Goal: Task Accomplishment & Management: Complete application form

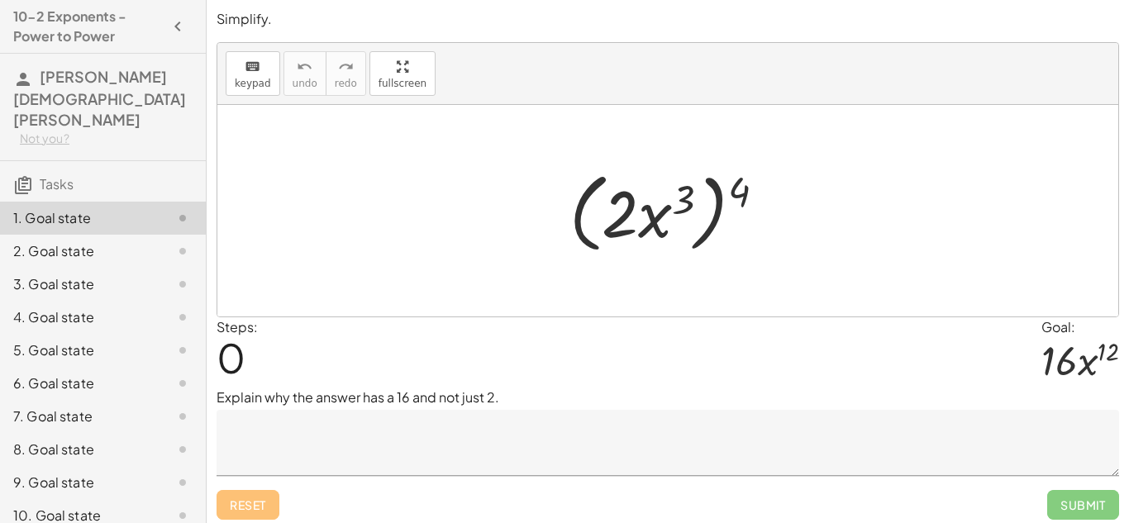
click at [737, 201] on div at bounding box center [674, 211] width 226 height 95
click at [634, 210] on div at bounding box center [674, 211] width 226 height 95
click at [614, 199] on div at bounding box center [674, 211] width 226 height 95
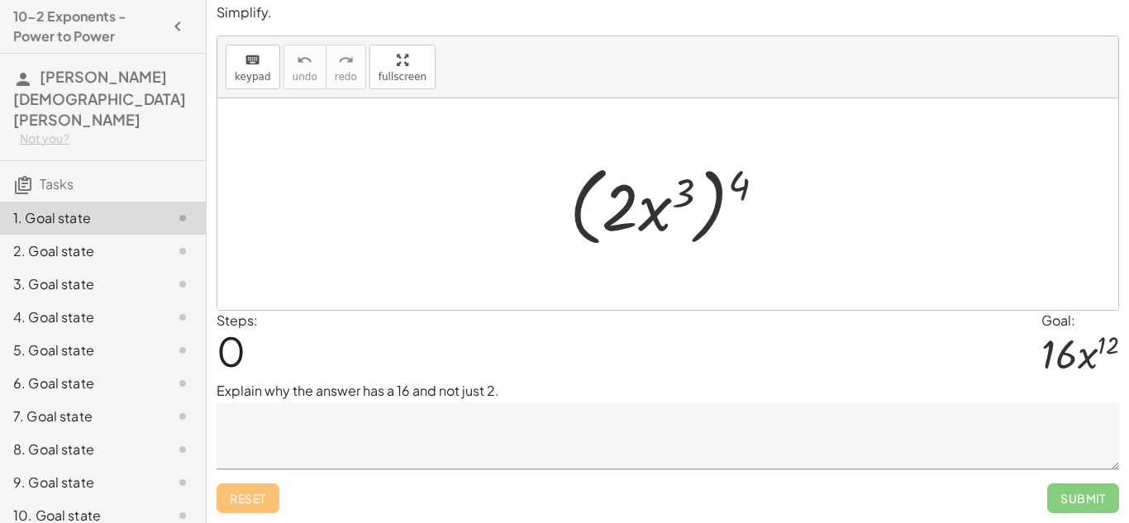
click at [682, 206] on div at bounding box center [674, 204] width 226 height 95
click at [678, 200] on div at bounding box center [674, 204] width 226 height 95
drag, startPoint x: 656, startPoint y: 207, endPoint x: 695, endPoint y: 222, distance: 42.4
click at [695, 222] on div at bounding box center [674, 204] width 226 height 95
click at [422, 441] on textarea at bounding box center [668, 436] width 903 height 66
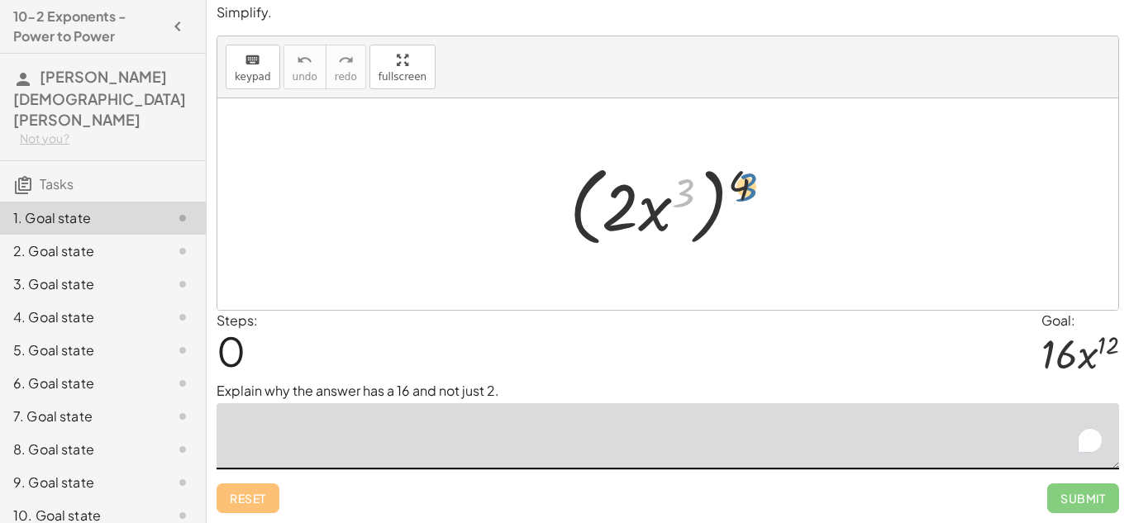
drag, startPoint x: 682, startPoint y: 193, endPoint x: 746, endPoint y: 187, distance: 64.0
click at [746, 187] on div at bounding box center [674, 204] width 226 height 95
drag, startPoint x: 746, startPoint y: 187, endPoint x: 693, endPoint y: 194, distance: 53.4
click at [693, 194] on div at bounding box center [674, 204] width 226 height 95
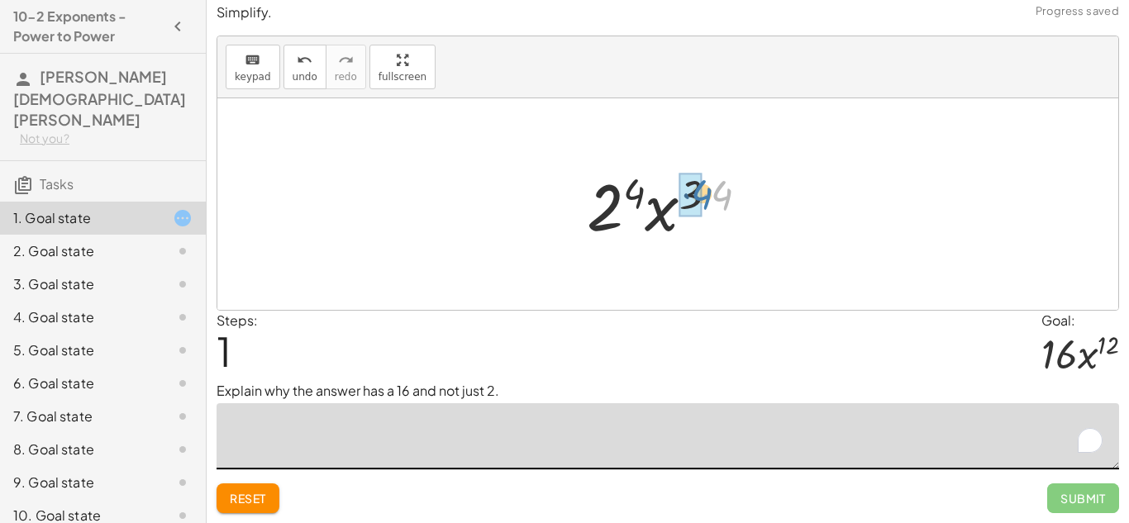
drag, startPoint x: 732, startPoint y: 194, endPoint x: 711, endPoint y: 193, distance: 21.5
click at [711, 193] on div at bounding box center [675, 204] width 192 height 85
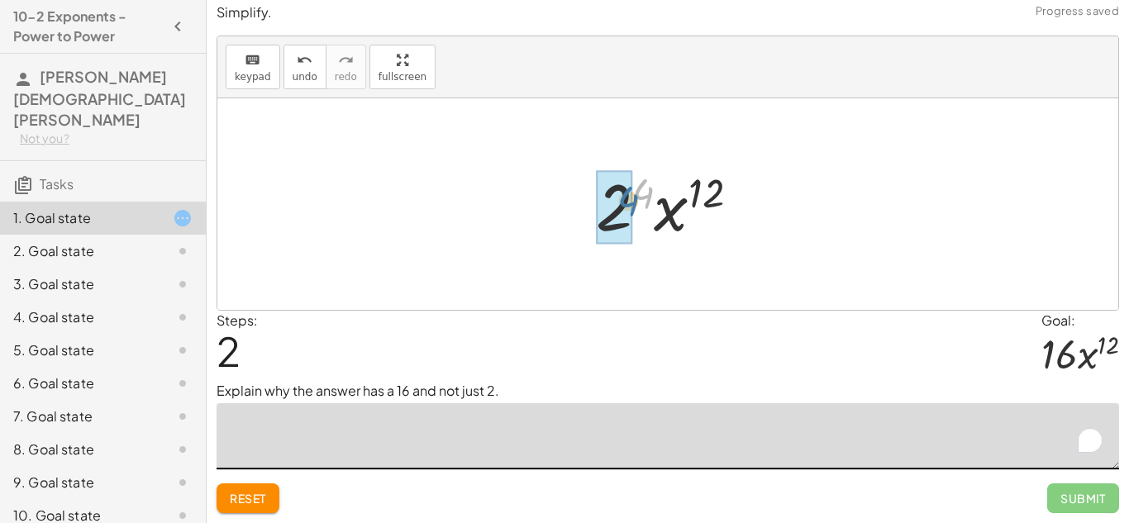
drag, startPoint x: 642, startPoint y: 197, endPoint x: 626, endPoint y: 206, distance: 18.9
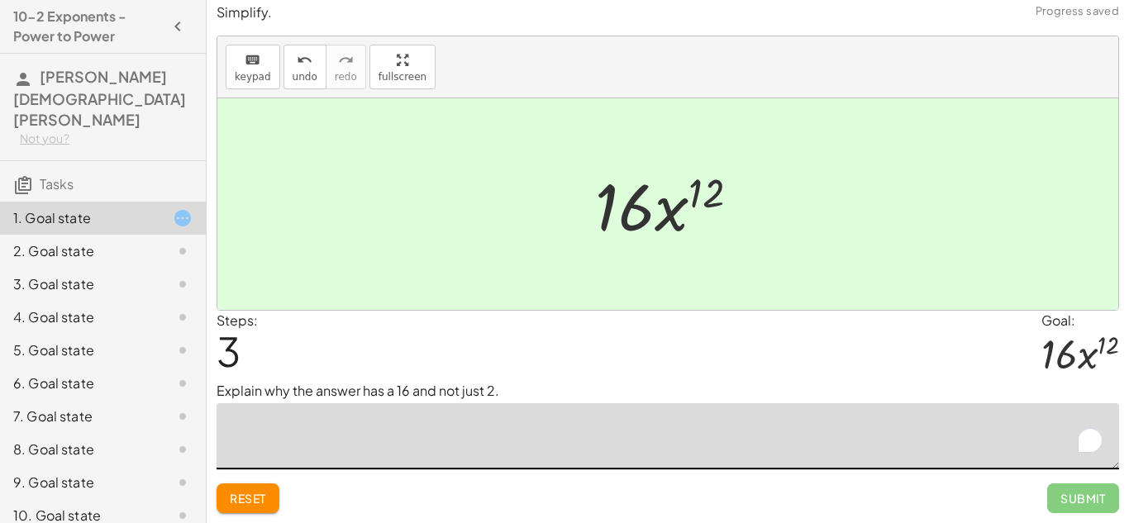
click at [533, 409] on textarea "To enrich screen reader interactions, please activate Accessibility in Grammarl…" at bounding box center [668, 436] width 903 height 66
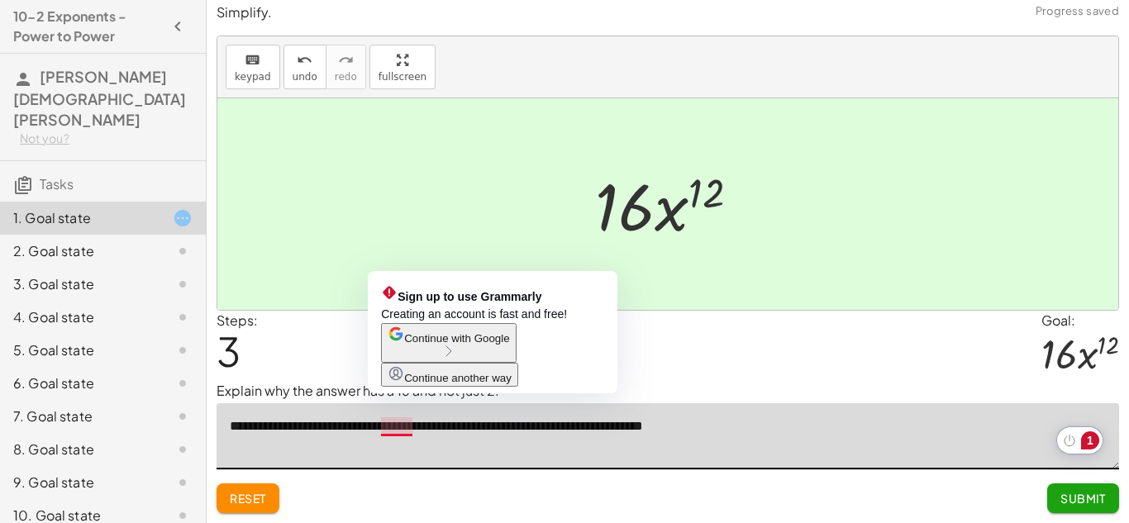
click at [404, 422] on textarea "**********" at bounding box center [668, 436] width 903 height 66
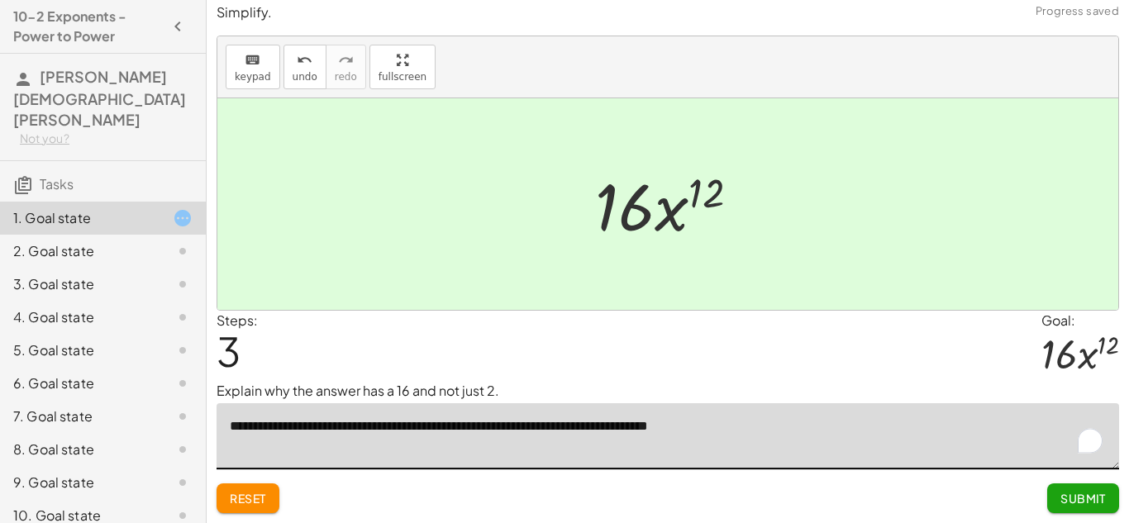
type textarea "**********"
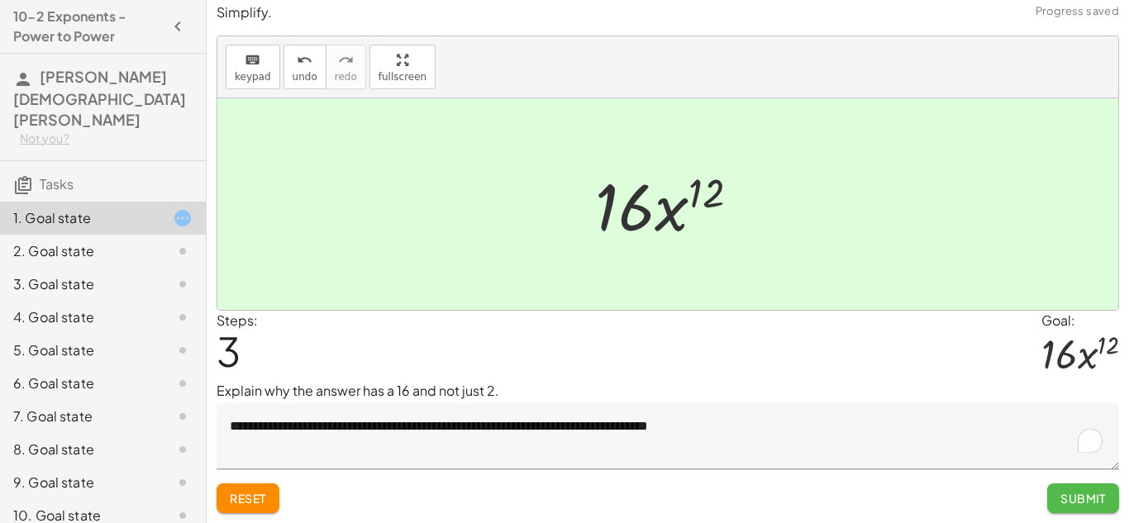
click at [1095, 498] on span "Submit" at bounding box center [1083, 498] width 45 height 15
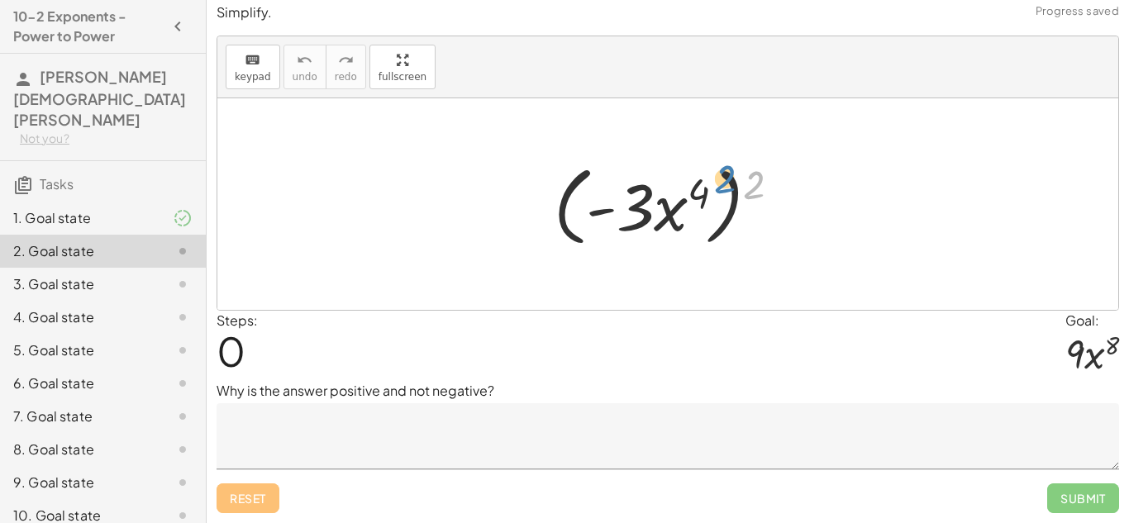
drag, startPoint x: 751, startPoint y: 177, endPoint x: 725, endPoint y: 172, distance: 26.1
click at [725, 172] on div at bounding box center [674, 204] width 256 height 95
drag, startPoint x: 744, startPoint y: 177, endPoint x: 698, endPoint y: 183, distance: 46.7
click at [698, 183] on div at bounding box center [674, 204] width 256 height 95
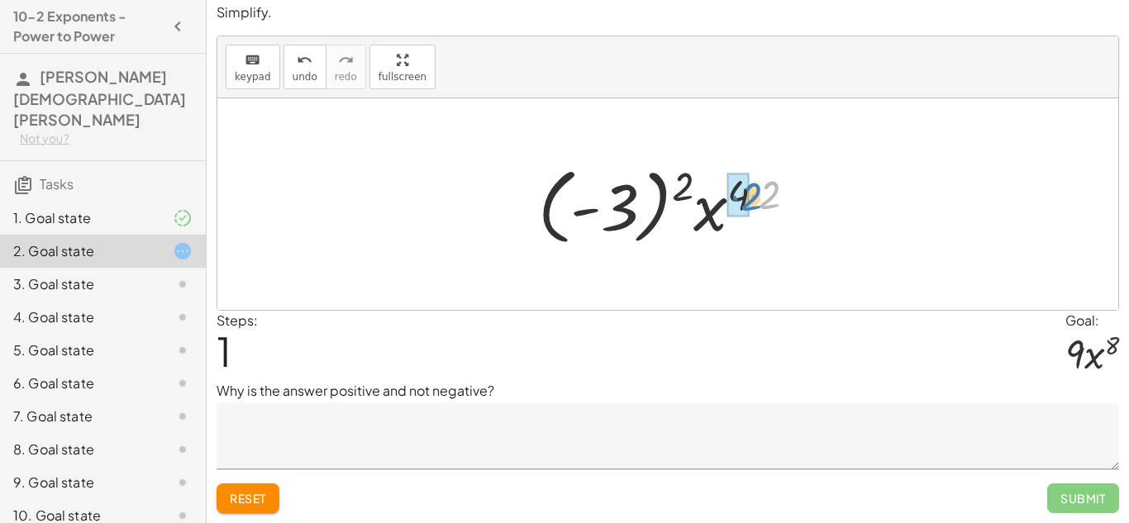
drag, startPoint x: 771, startPoint y: 200, endPoint x: 753, endPoint y: 202, distance: 18.3
click at [753, 202] on div at bounding box center [674, 205] width 288 height 92
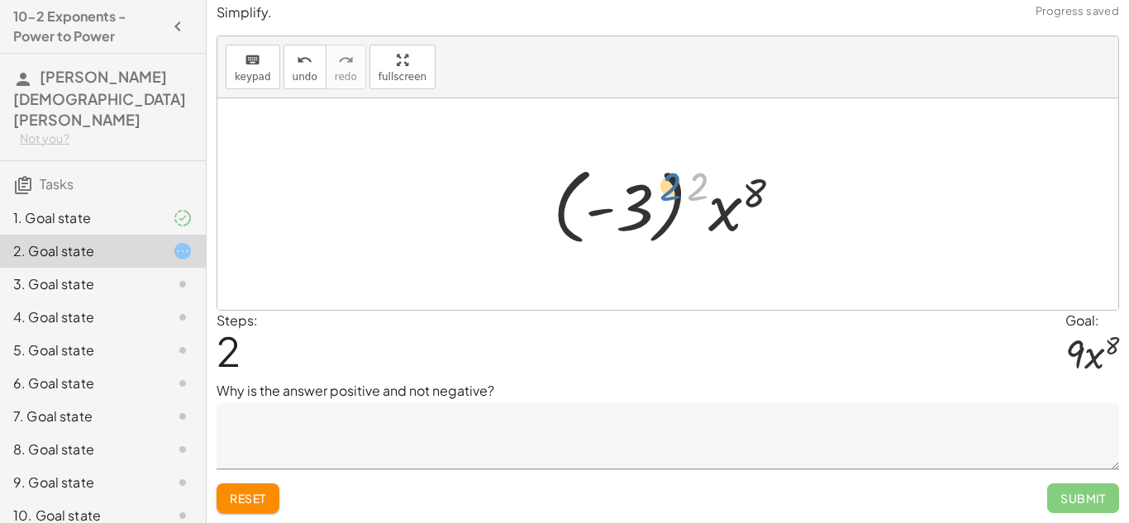
drag, startPoint x: 698, startPoint y: 193, endPoint x: 669, endPoint y: 193, distance: 28.9
click at [669, 193] on div at bounding box center [674, 205] width 259 height 92
click at [632, 200] on div at bounding box center [674, 205] width 259 height 92
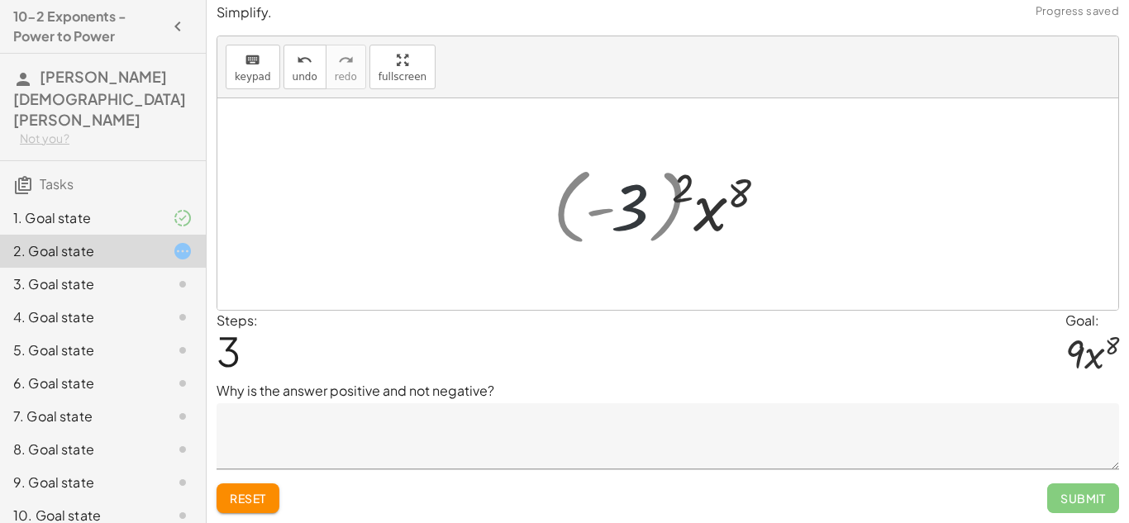
click at [632, 200] on div at bounding box center [674, 204] width 163 height 85
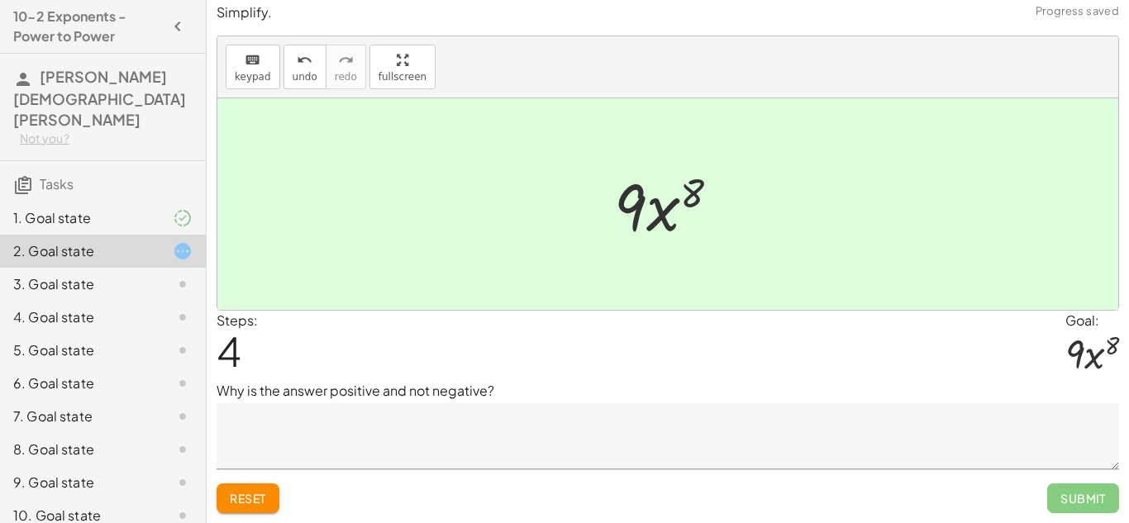
click at [531, 423] on textarea at bounding box center [668, 436] width 903 height 66
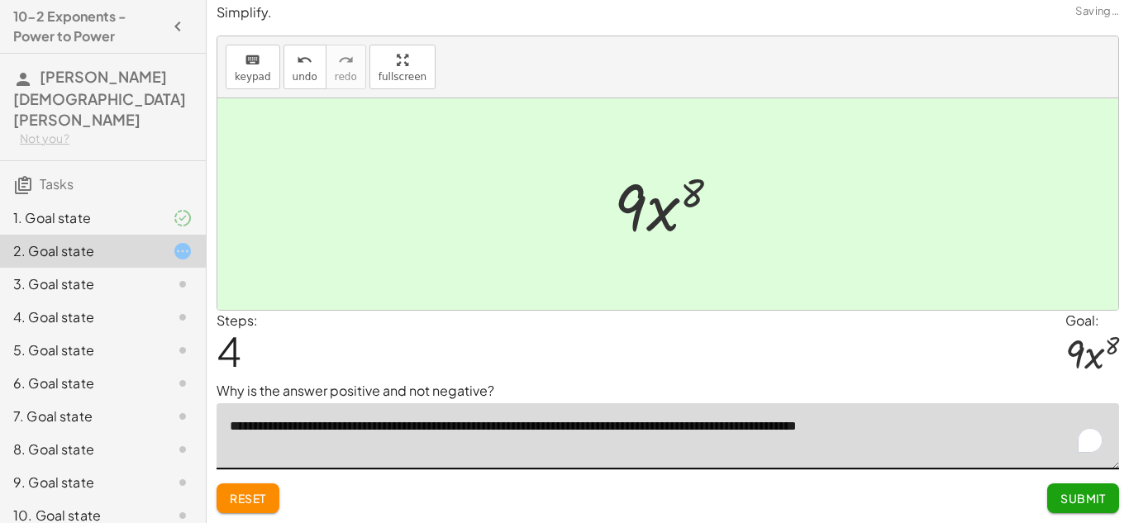
type textarea "**********"
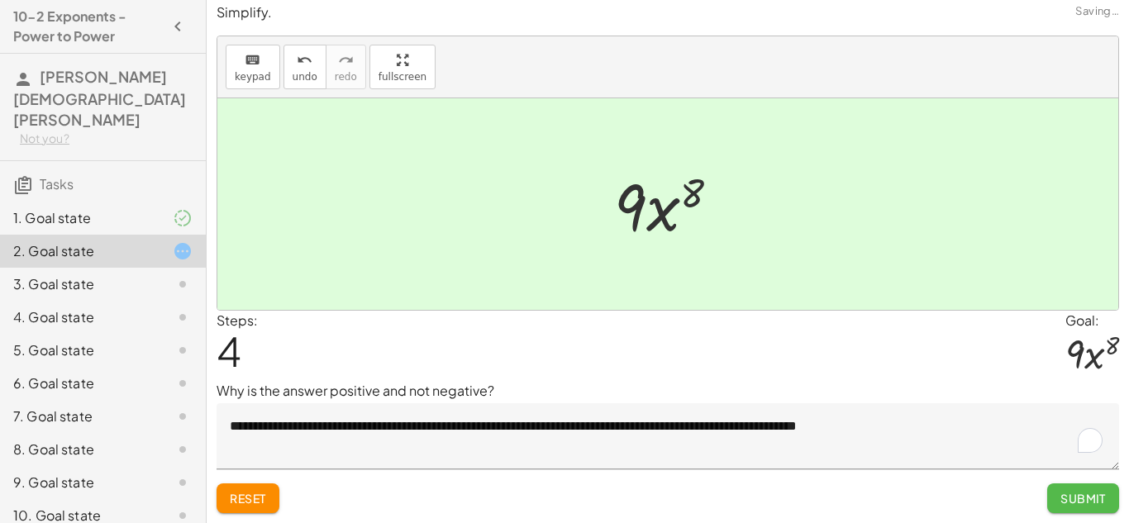
click at [1052, 497] on button "Submit" at bounding box center [1083, 499] width 72 height 30
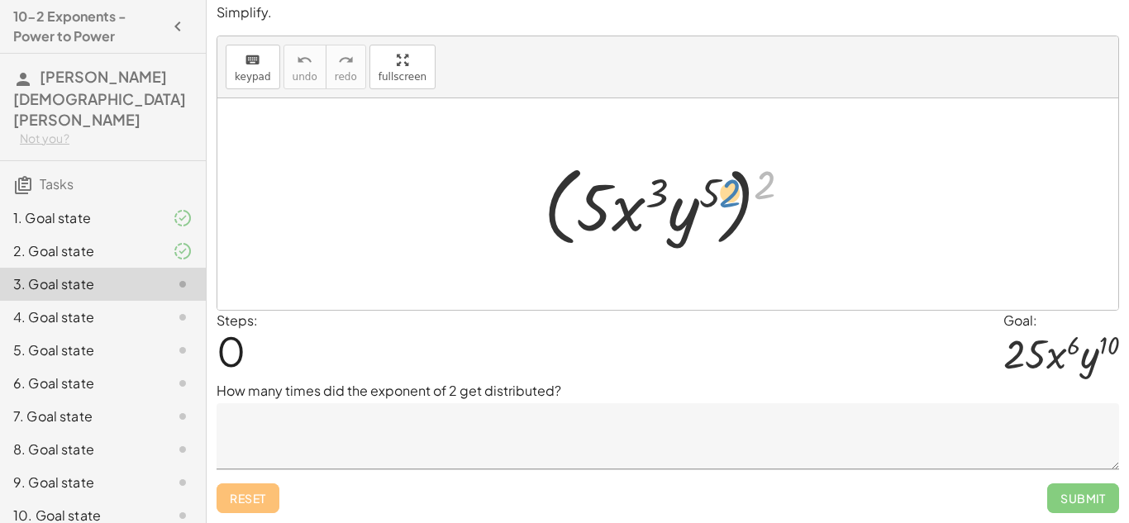
drag, startPoint x: 762, startPoint y: 190, endPoint x: 729, endPoint y: 198, distance: 34.1
click at [729, 198] on div at bounding box center [674, 204] width 277 height 95
drag, startPoint x: 766, startPoint y: 192, endPoint x: 713, endPoint y: 197, distance: 52.3
click at [713, 197] on div at bounding box center [674, 204] width 277 height 95
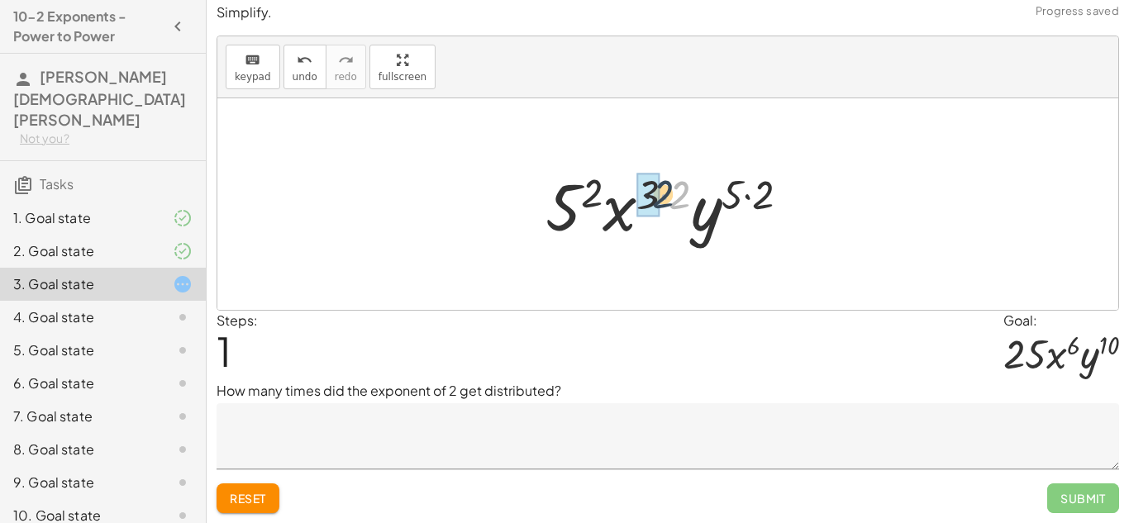
drag, startPoint x: 679, startPoint y: 188, endPoint x: 656, endPoint y: 188, distance: 23.2
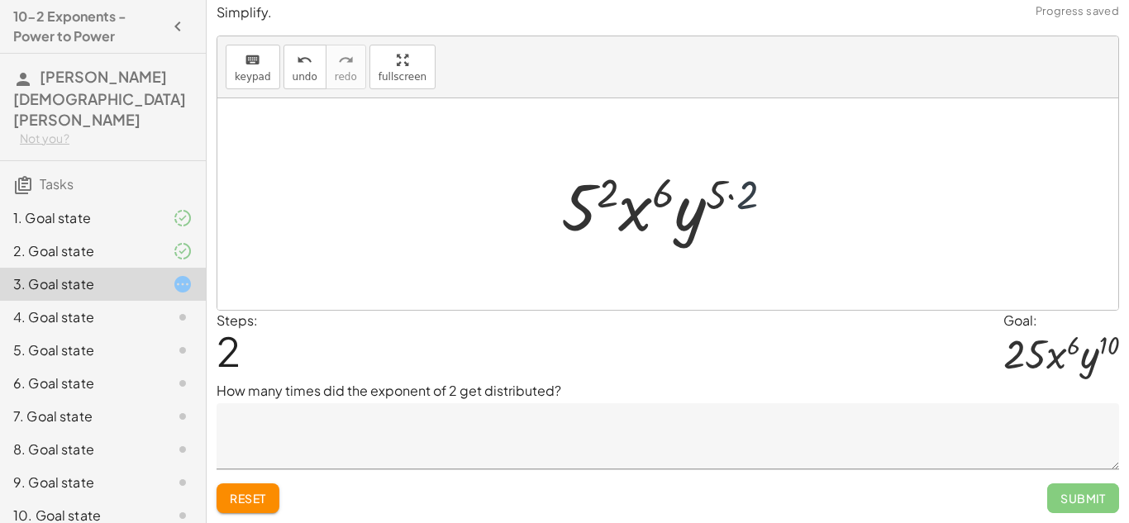
drag, startPoint x: 742, startPoint y: 189, endPoint x: 726, endPoint y: 189, distance: 15.7
click at [726, 189] on div at bounding box center [674, 204] width 242 height 85
click at [575, 190] on div at bounding box center [674, 204] width 242 height 85
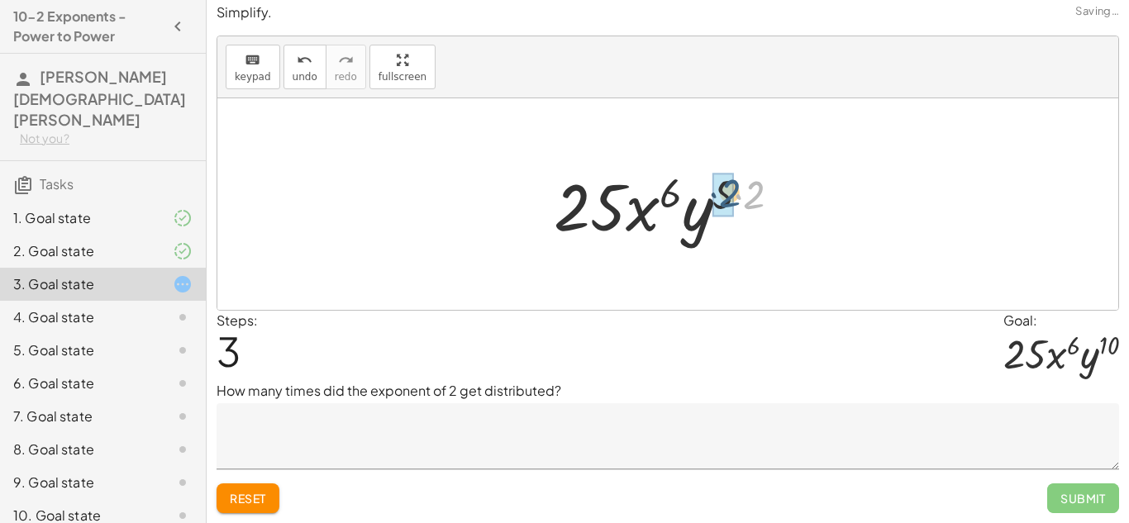
drag, startPoint x: 751, startPoint y: 192, endPoint x: 725, endPoint y: 191, distance: 26.5
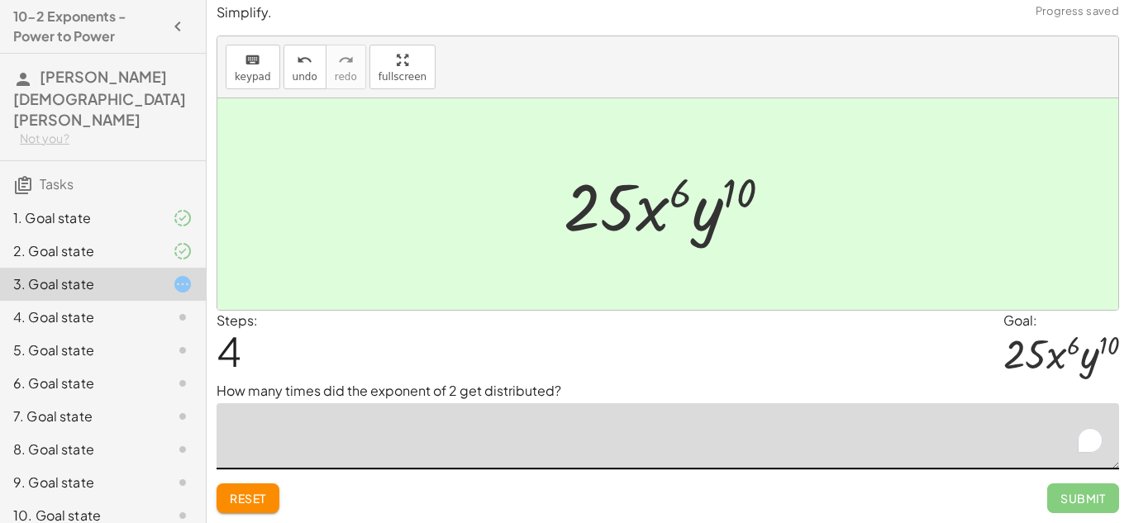
click at [561, 432] on textarea "To enrich screen reader interactions, please activate Accessibility in Grammarl…" at bounding box center [668, 436] width 903 height 66
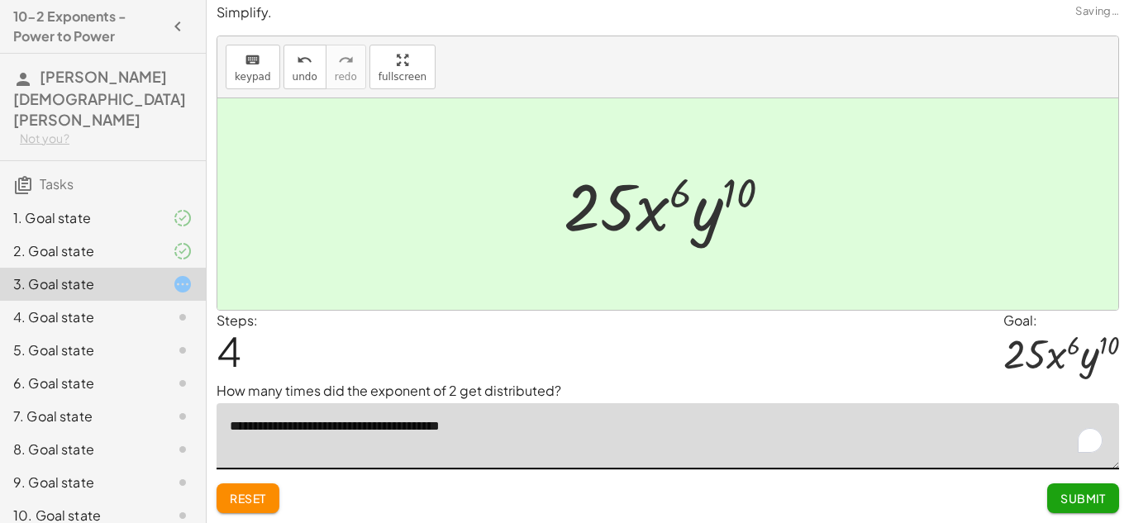
type textarea "**********"
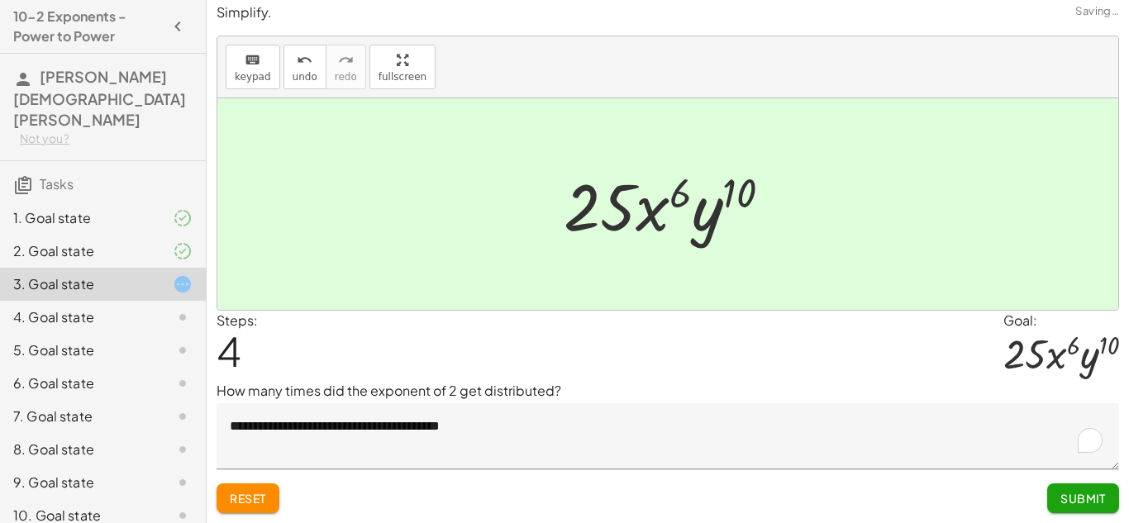
click at [1070, 500] on span "Submit" at bounding box center [1083, 498] width 45 height 15
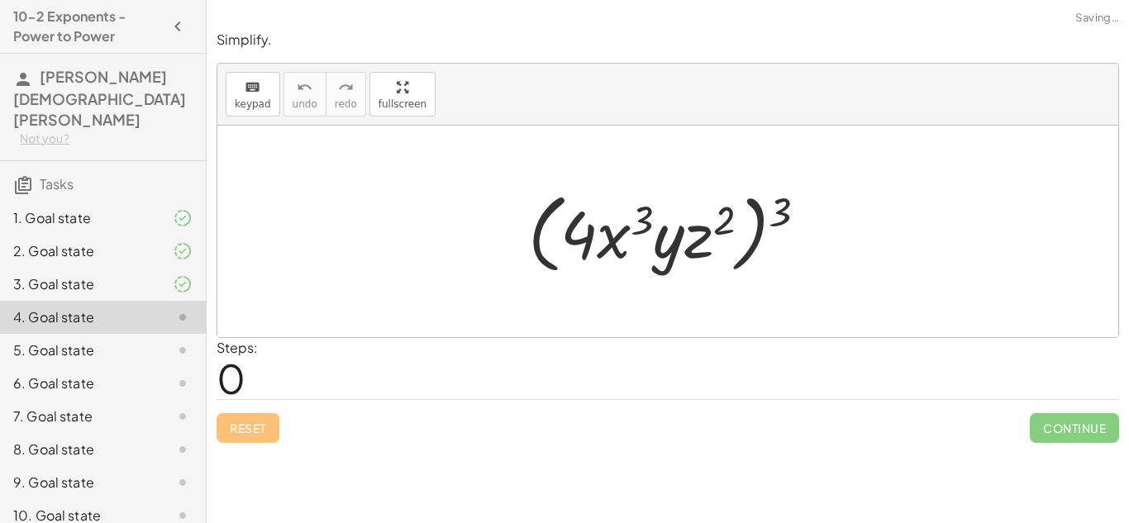
scroll to position [0, 0]
drag, startPoint x: 785, startPoint y: 211, endPoint x: 708, endPoint y: 227, distance: 79.3
click at [708, 227] on div at bounding box center [674, 231] width 308 height 95
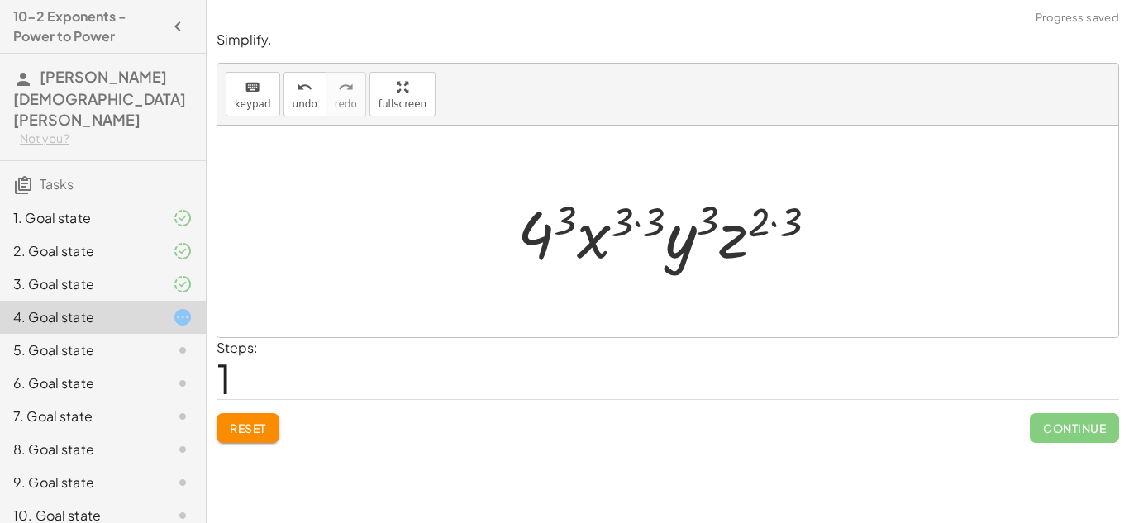
click at [568, 217] on div at bounding box center [674, 231] width 330 height 85
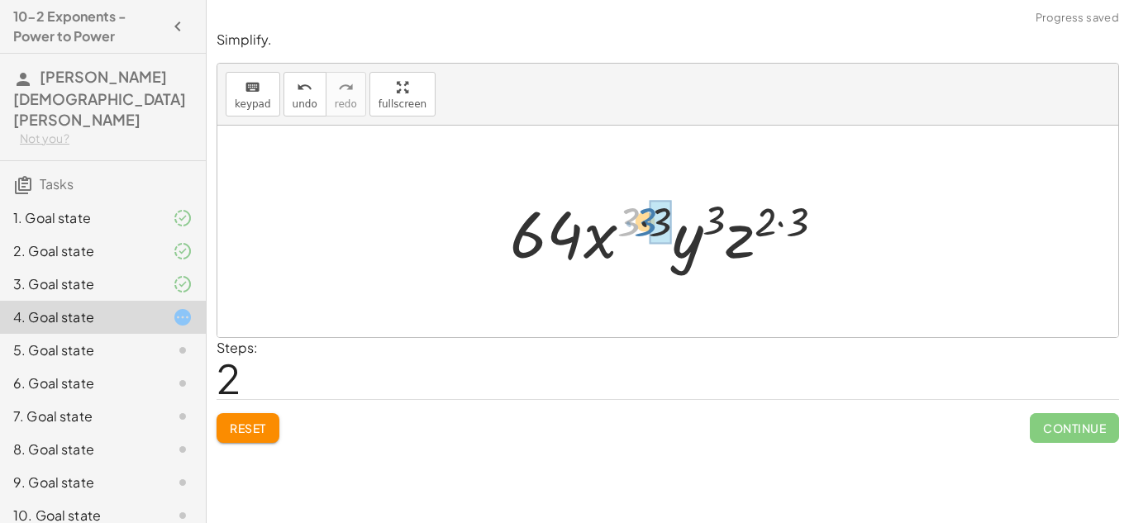
drag, startPoint x: 626, startPoint y: 221, endPoint x: 654, endPoint y: 220, distance: 28.1
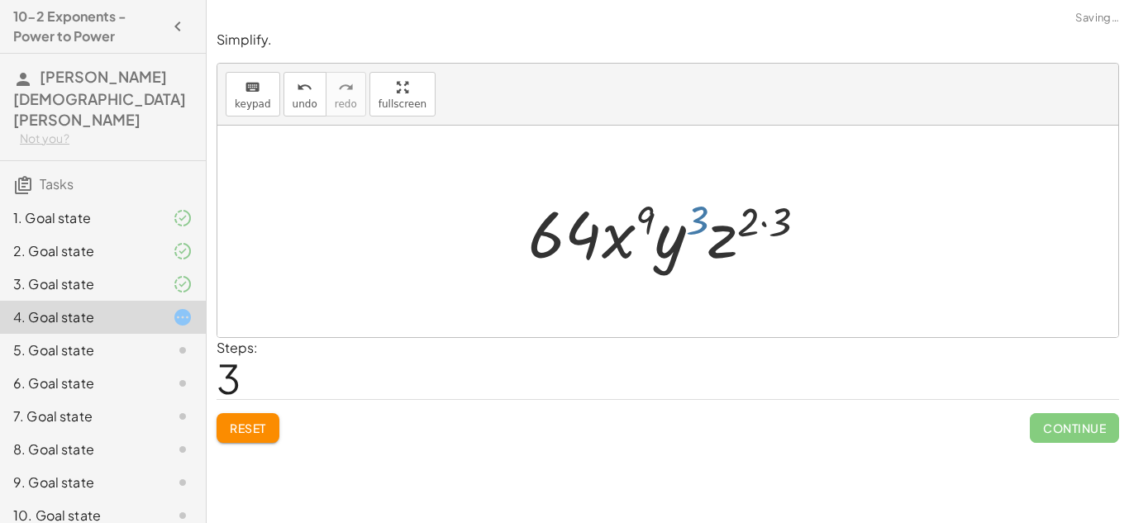
click at [708, 218] on div at bounding box center [674, 231] width 308 height 85
drag, startPoint x: 747, startPoint y: 213, endPoint x: 766, endPoint y: 214, distance: 19.0
click at [766, 214] on div at bounding box center [674, 231] width 308 height 85
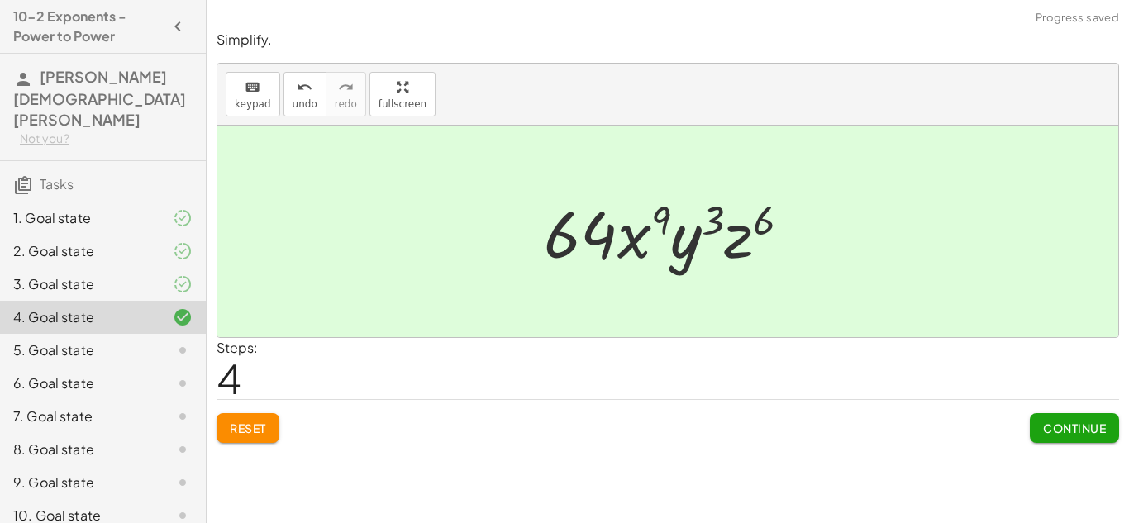
click at [575, 403] on div "Reset Continue" at bounding box center [668, 421] width 903 height 44
click at [597, 433] on div "Reset Continue" at bounding box center [668, 421] width 903 height 44
click at [436, 361] on div "Steps: 4" at bounding box center [668, 368] width 903 height 61
click at [458, 383] on div "Steps: 4" at bounding box center [668, 368] width 903 height 61
click at [0, 0] on div "Simplify. keyboard keypad undo undo redo redo fullscreen ( · 4 · x 3 · y · z 2 …" at bounding box center [0, 0] width 0 height 0
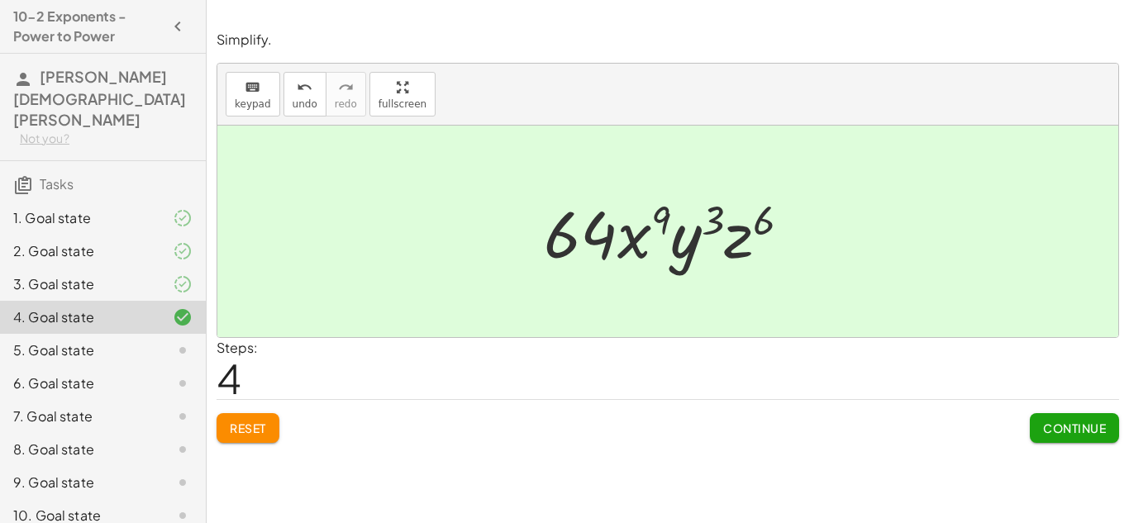
click at [0, 0] on div "Simplify. keyboard keypad undo undo redo redo fullscreen ( · 4 · x 3 · y · z 2 …" at bounding box center [0, 0] width 0 height 0
click at [1059, 429] on span "Continue" at bounding box center [1074, 428] width 63 height 15
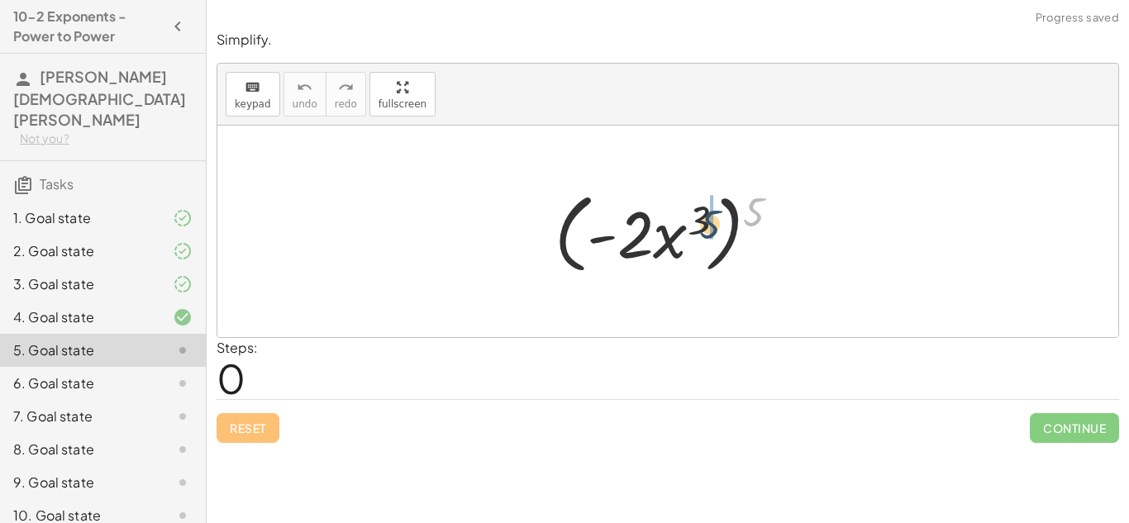
drag, startPoint x: 751, startPoint y: 215, endPoint x: 699, endPoint y: 228, distance: 53.7
click at [699, 228] on div at bounding box center [673, 231] width 255 height 95
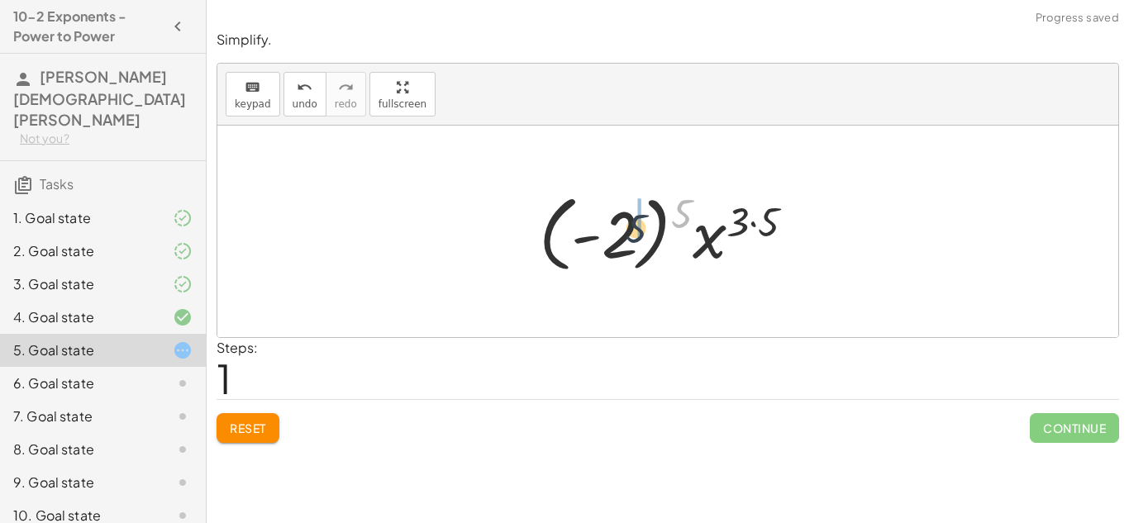
drag, startPoint x: 679, startPoint y: 217, endPoint x: 631, endPoint y: 233, distance: 50.5
click at [631, 233] on div at bounding box center [674, 232] width 286 height 92
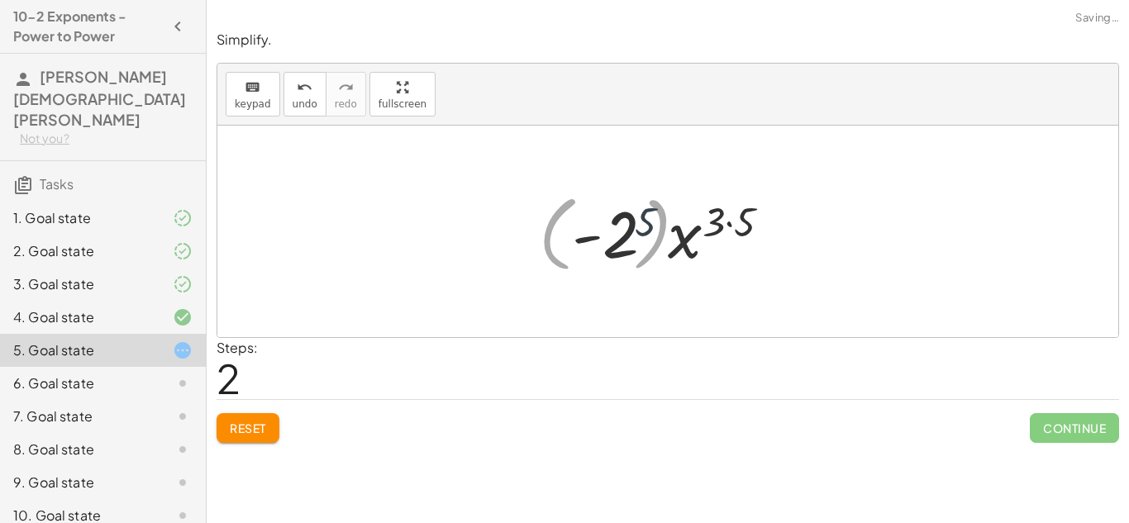
click at [631, 233] on div at bounding box center [674, 231] width 221 height 85
click at [643, 231] on div at bounding box center [674, 231] width 237 height 85
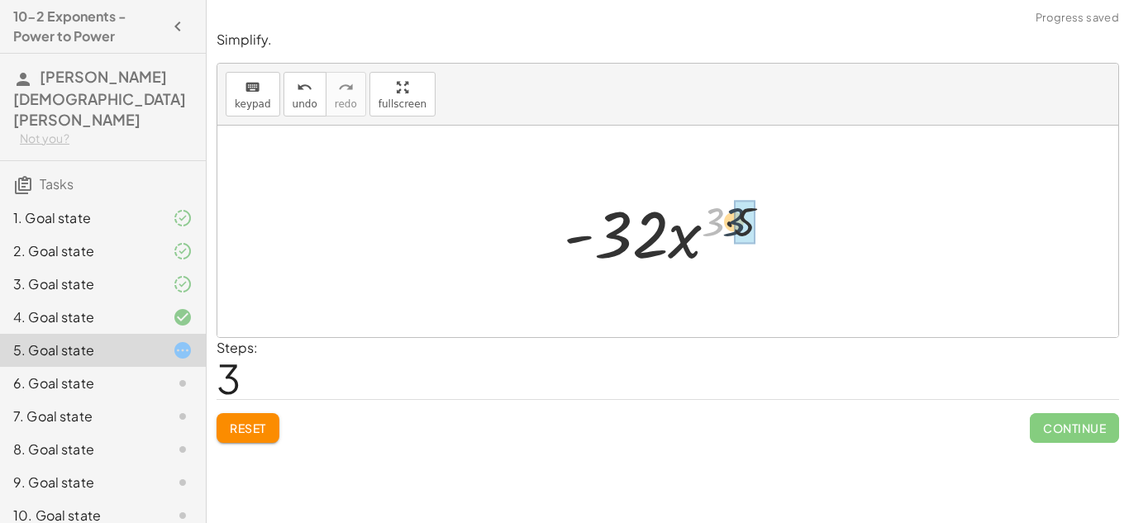
drag, startPoint x: 711, startPoint y: 227, endPoint x: 733, endPoint y: 227, distance: 22.3
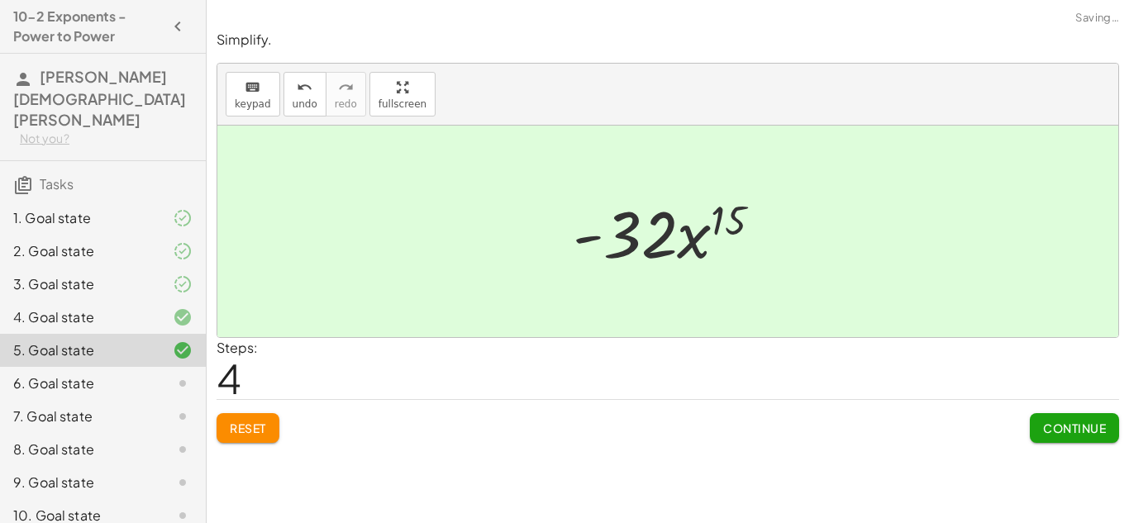
click at [1068, 440] on button "Continue" at bounding box center [1074, 428] width 89 height 30
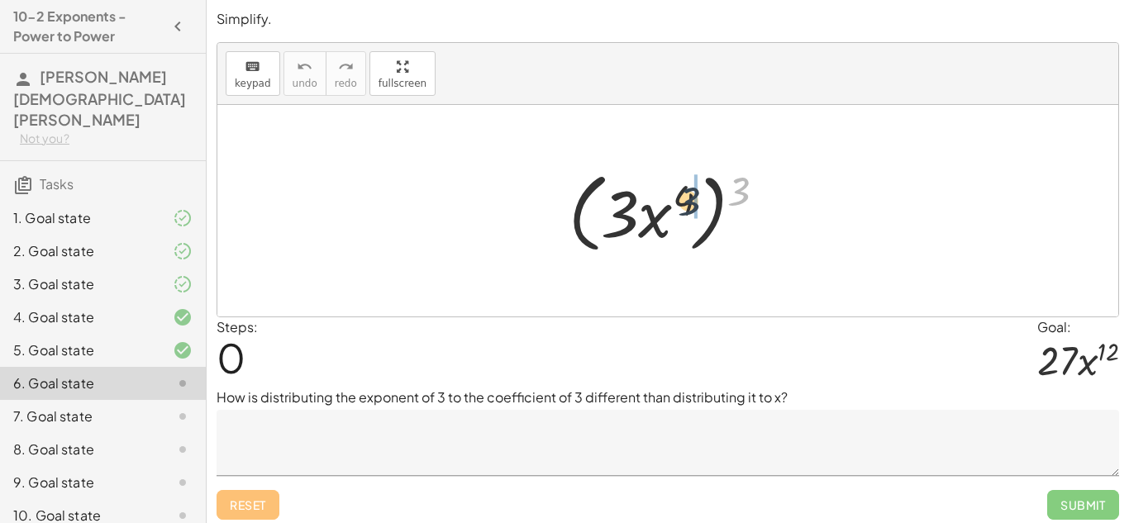
drag, startPoint x: 737, startPoint y: 195, endPoint x: 683, endPoint y: 205, distance: 55.5
click at [683, 205] on div at bounding box center [674, 211] width 227 height 95
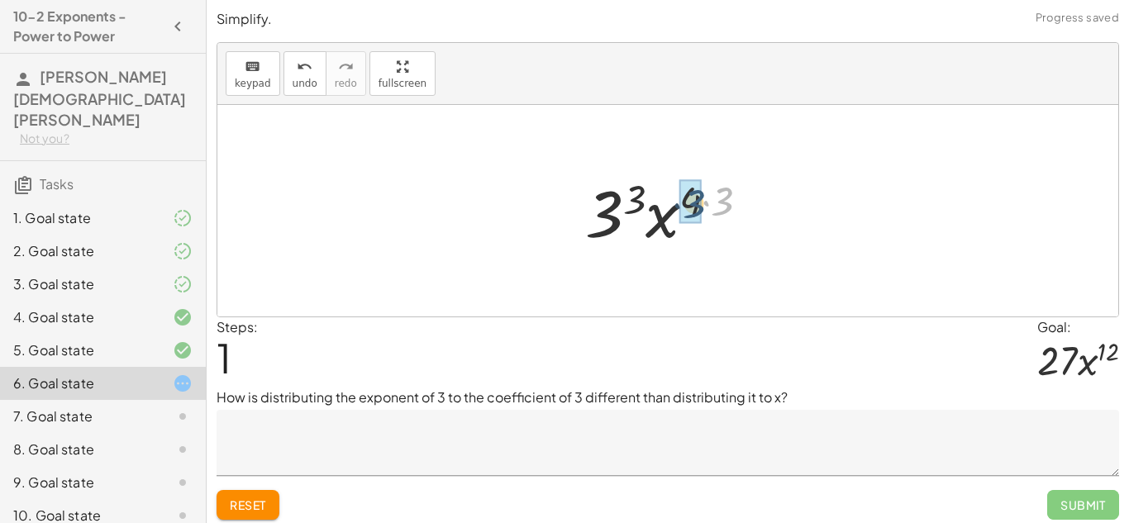
drag, startPoint x: 727, startPoint y: 202, endPoint x: 697, endPoint y: 204, distance: 29.9
click at [645, 195] on div at bounding box center [673, 211] width 175 height 85
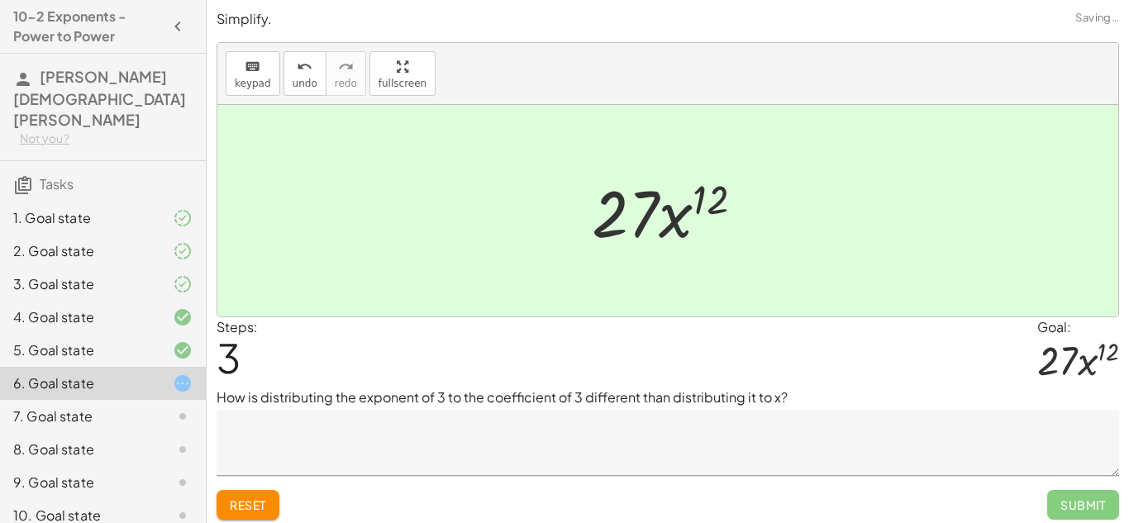
click at [487, 434] on textarea at bounding box center [668, 443] width 903 height 66
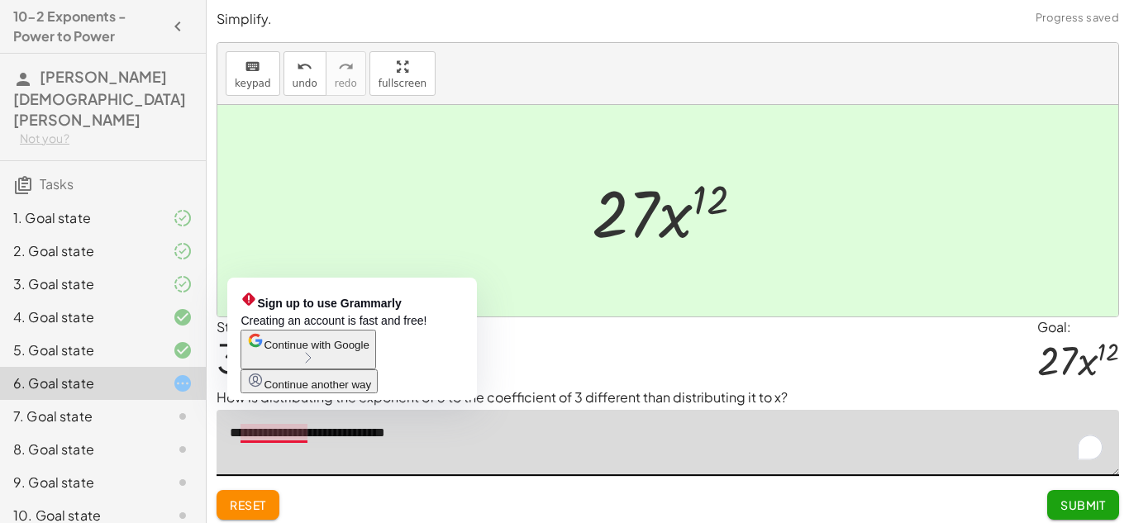
click at [254, 438] on textarea "**********" at bounding box center [668, 443] width 903 height 66
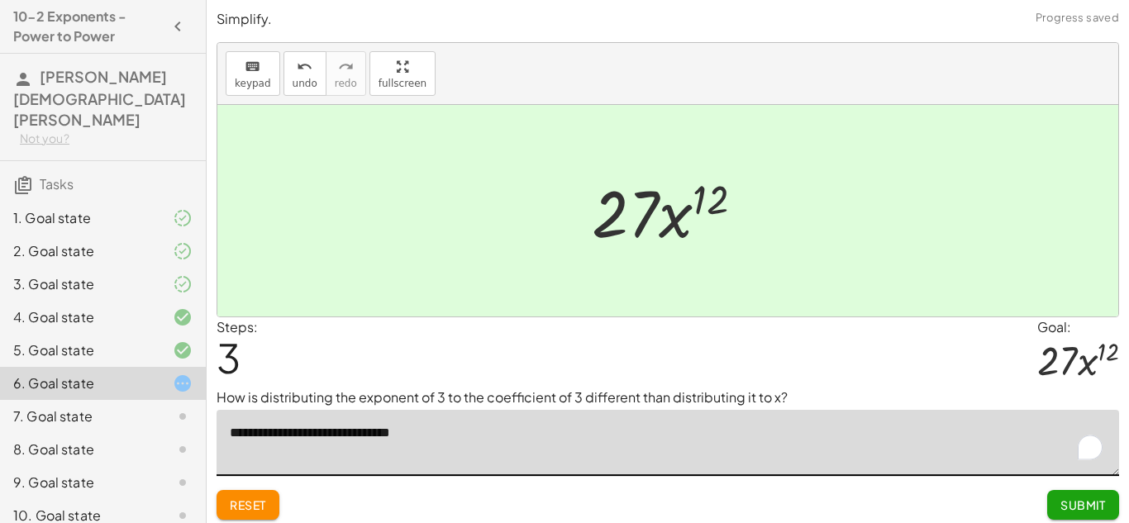
click at [434, 435] on textarea "**********" at bounding box center [668, 443] width 903 height 66
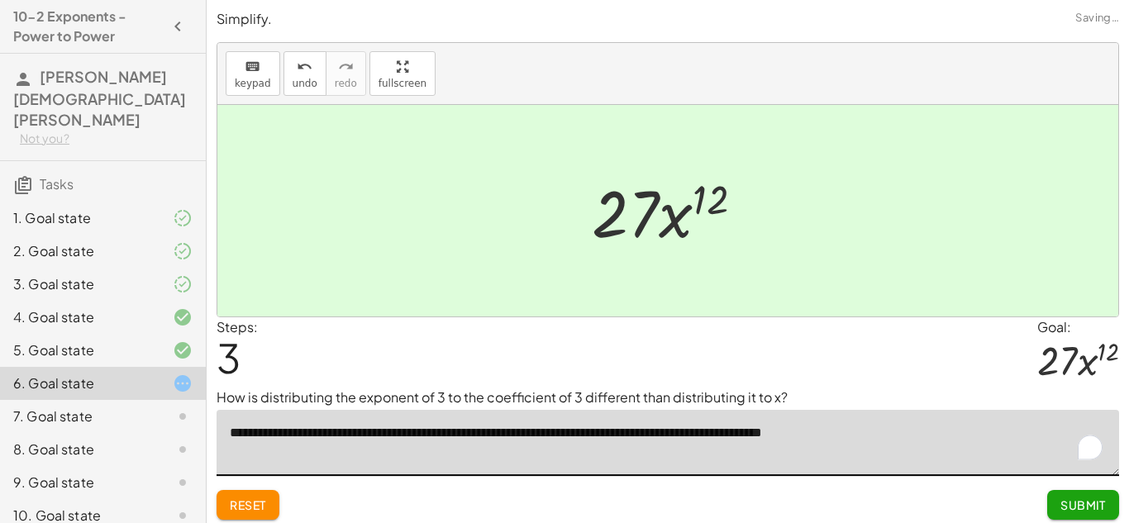
scroll to position [7, 0]
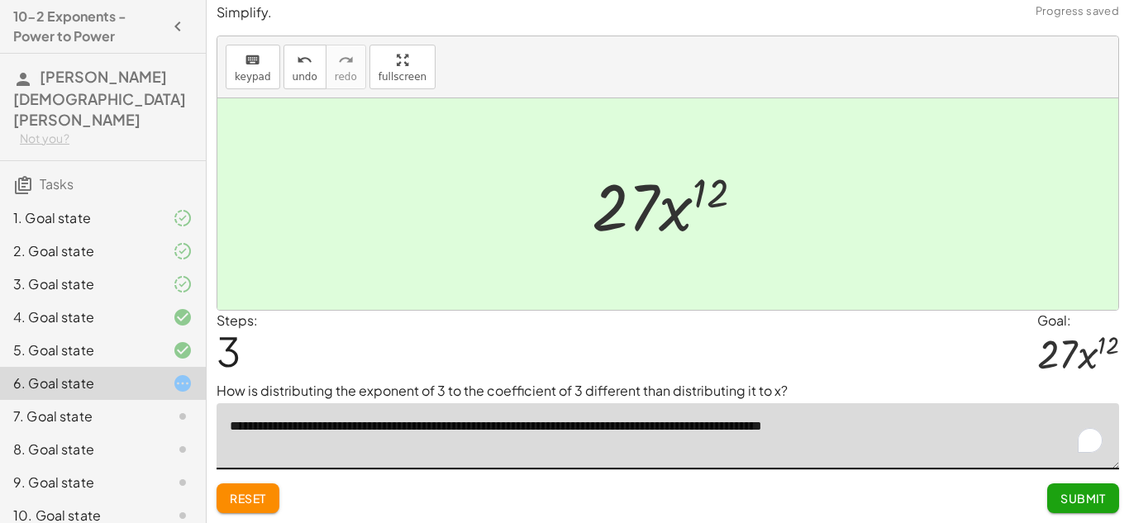
type textarea "**********"
click at [1071, 487] on button "Submit" at bounding box center [1083, 499] width 72 height 30
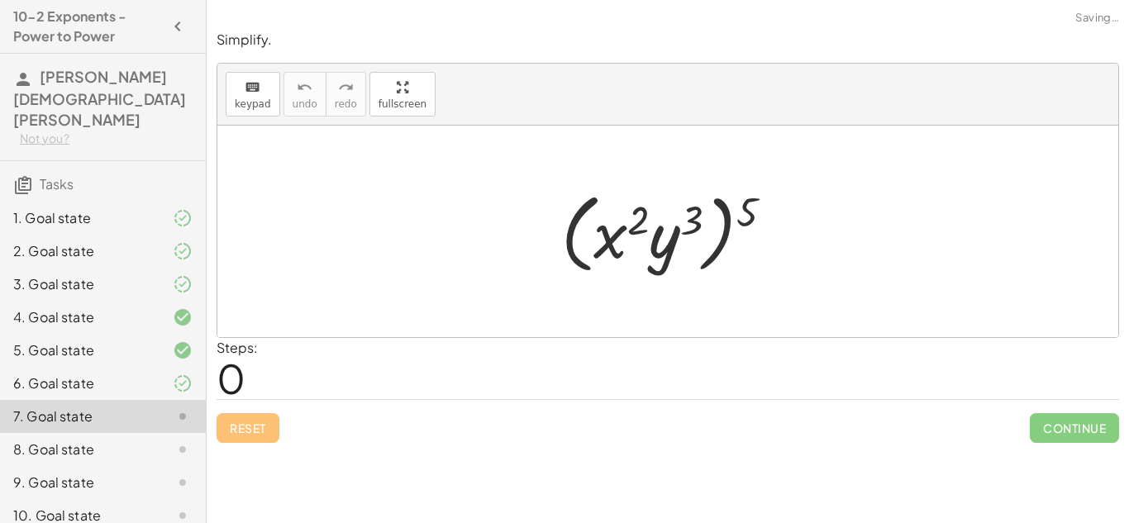
scroll to position [0, 0]
drag, startPoint x: 751, startPoint y: 207, endPoint x: 685, endPoint y: 214, distance: 66.6
click at [685, 214] on div at bounding box center [673, 231] width 241 height 95
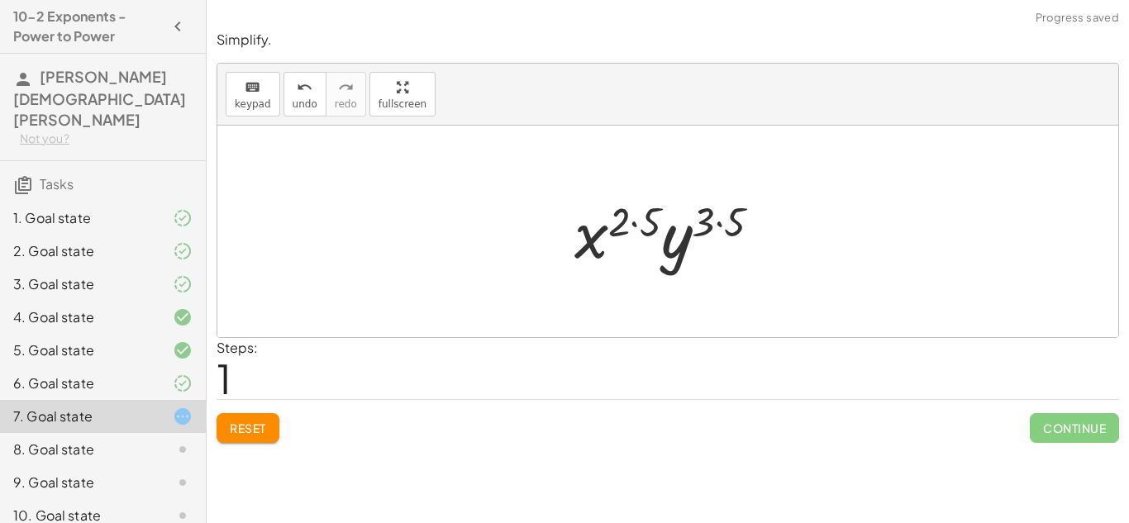
click at [620, 208] on div at bounding box center [674, 231] width 217 height 85
drag, startPoint x: 646, startPoint y: 217, endPoint x: 622, endPoint y: 216, distance: 24.0
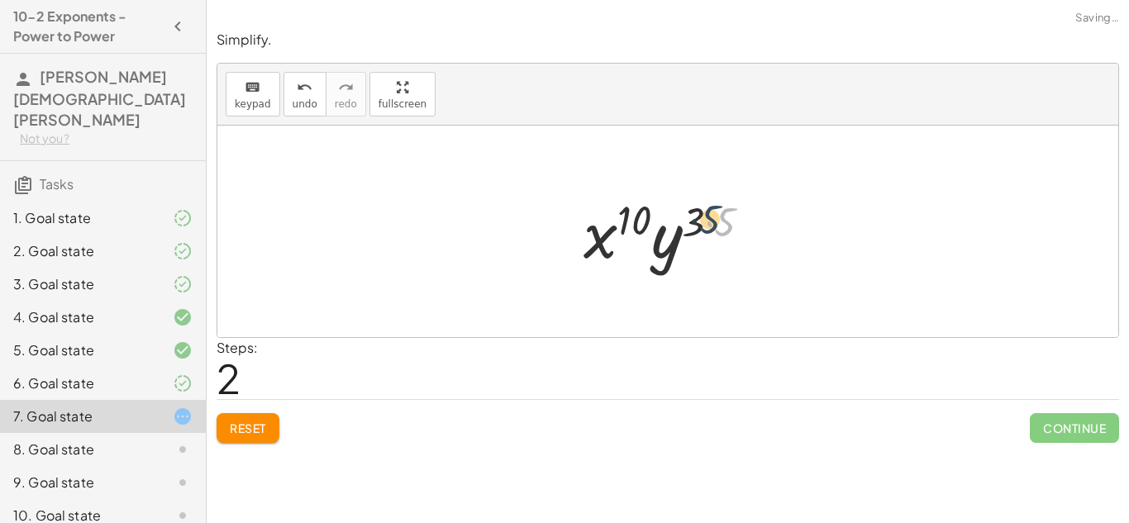
drag, startPoint x: 718, startPoint y: 226, endPoint x: 703, endPoint y: 223, distance: 15.1
click at [703, 223] on div at bounding box center [674, 231] width 198 height 85
drag, startPoint x: 720, startPoint y: 229, endPoint x: 700, endPoint y: 230, distance: 19.9
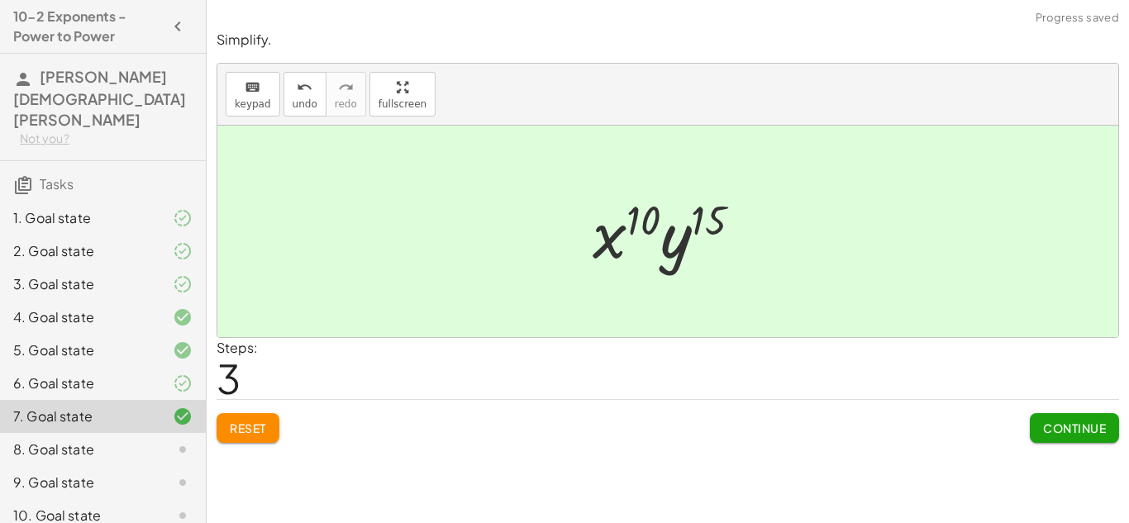
click at [1082, 431] on span "Continue" at bounding box center [1074, 428] width 63 height 15
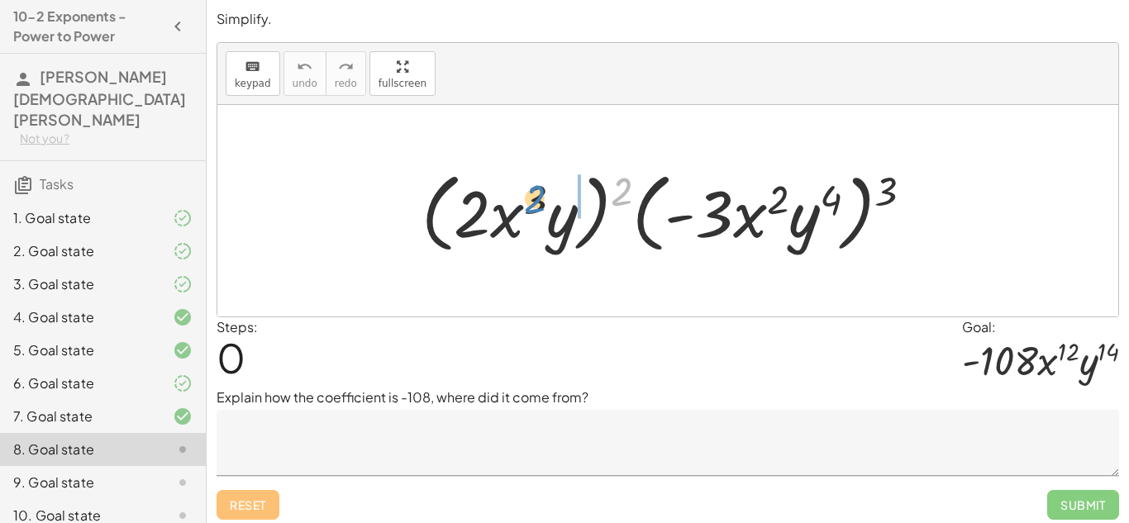
drag, startPoint x: 619, startPoint y: 193, endPoint x: 531, endPoint y: 201, distance: 88.8
click at [531, 201] on div at bounding box center [674, 211] width 522 height 95
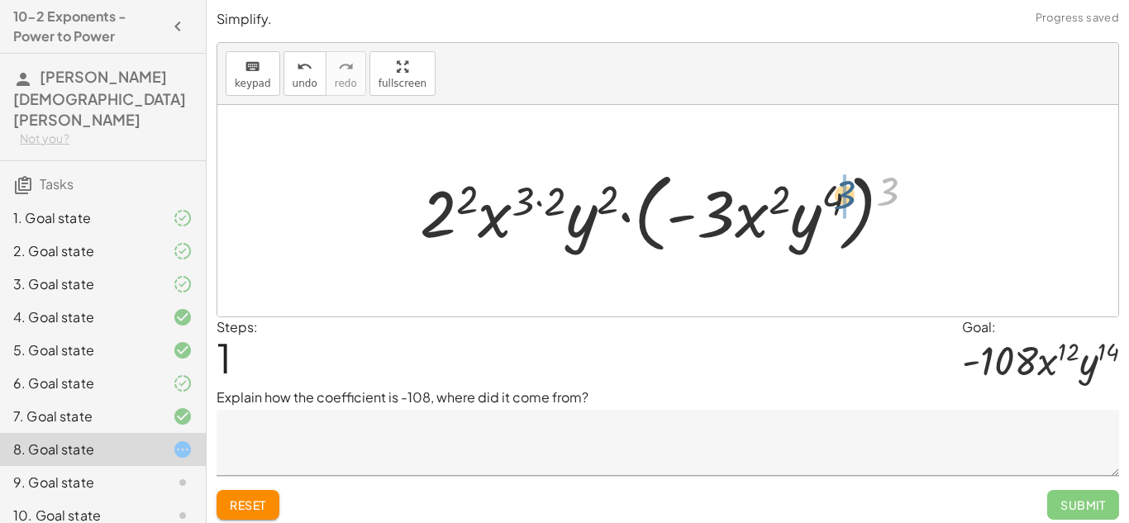
drag, startPoint x: 889, startPoint y: 200, endPoint x: 828, endPoint y: 216, distance: 62.4
click at [828, 216] on div at bounding box center [674, 211] width 525 height 95
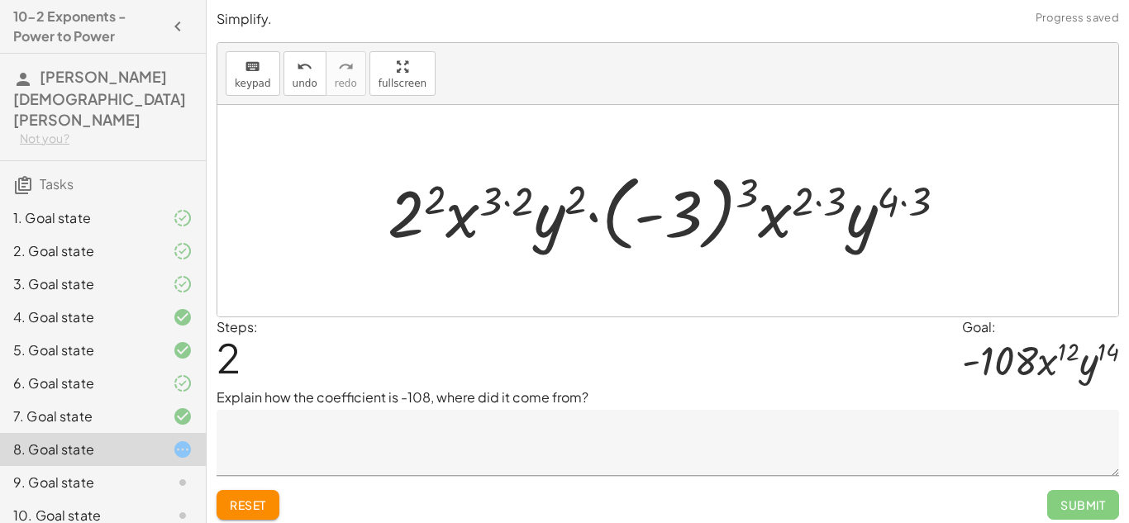
click at [697, 212] on div at bounding box center [673, 211] width 589 height 92
click at [744, 193] on div at bounding box center [673, 211] width 589 height 92
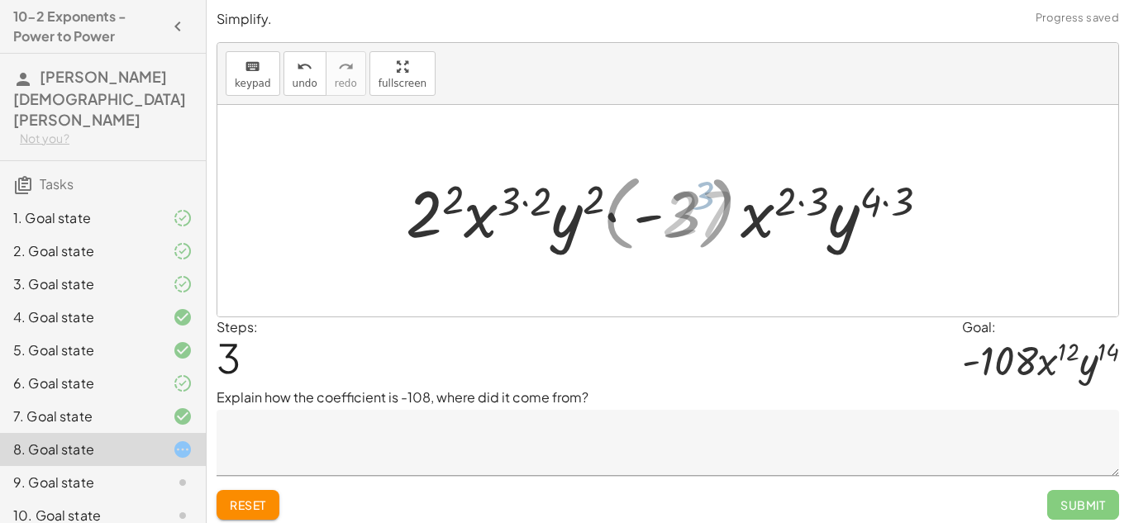
click at [744, 193] on div at bounding box center [674, 211] width 530 height 85
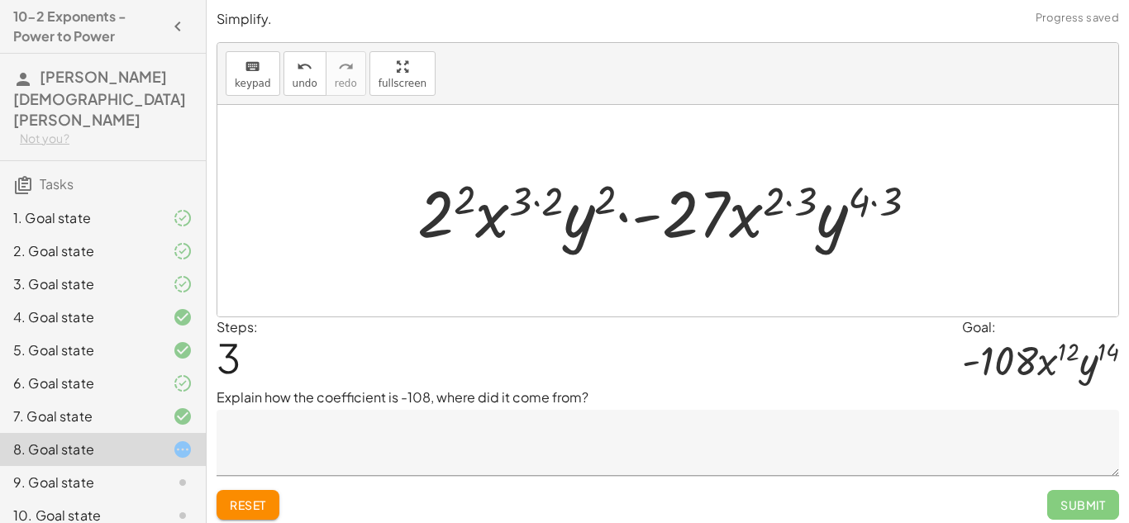
click at [448, 214] on div at bounding box center [674, 211] width 530 height 85
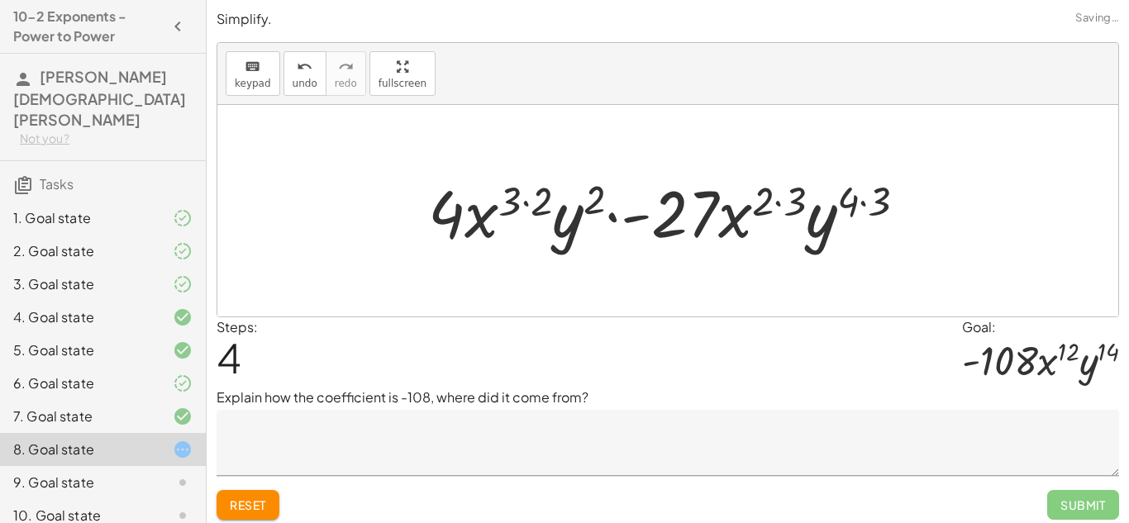
click at [537, 201] on div at bounding box center [674, 211] width 508 height 85
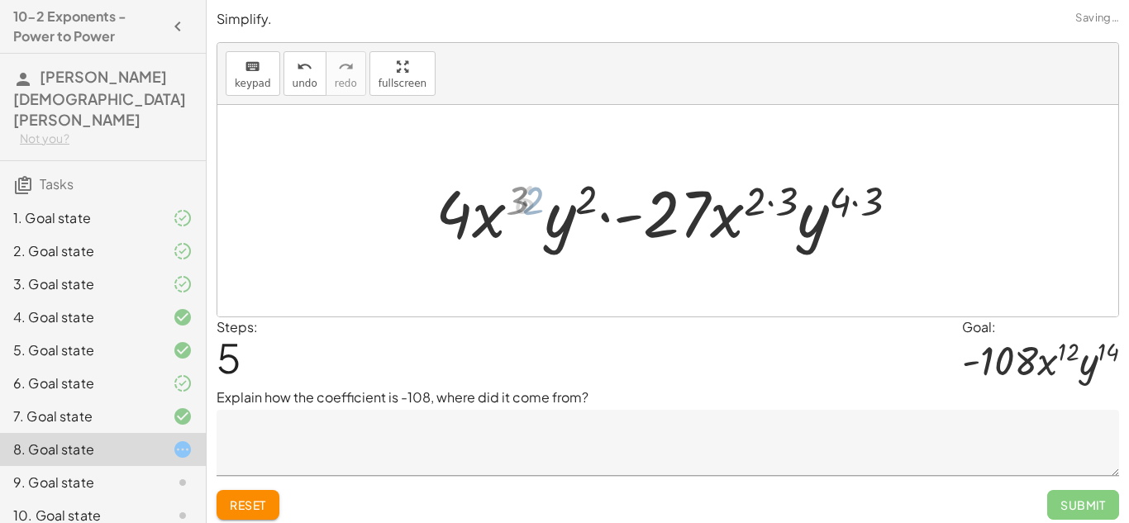
drag, startPoint x: 537, startPoint y: 201, endPoint x: 522, endPoint y: 201, distance: 14.9
click at [522, 201] on div at bounding box center [674, 211] width 476 height 85
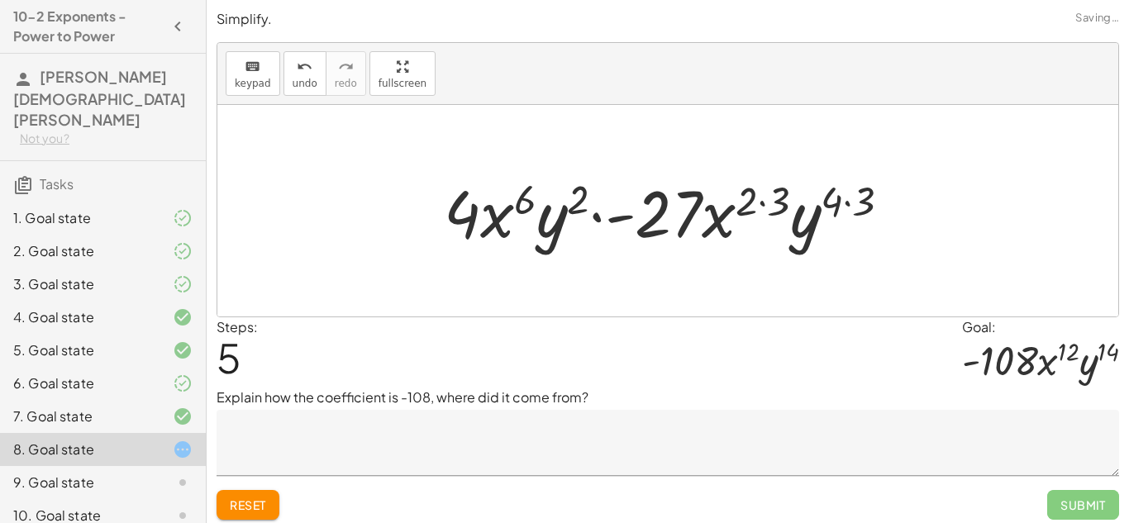
click at [571, 200] on div at bounding box center [674, 211] width 476 height 85
click at [762, 208] on div at bounding box center [674, 211] width 476 height 85
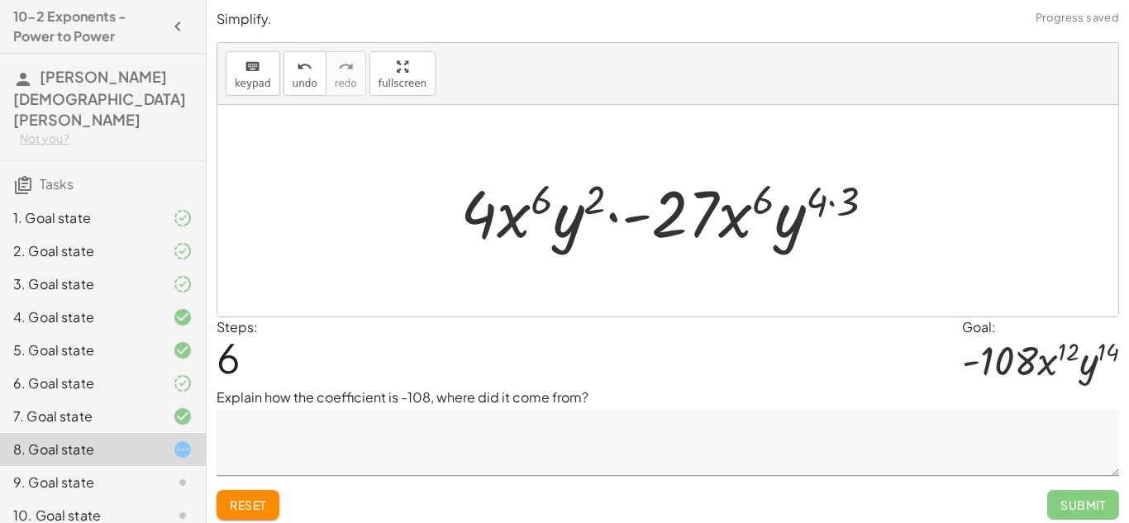
click at [841, 198] on div at bounding box center [674, 211] width 445 height 85
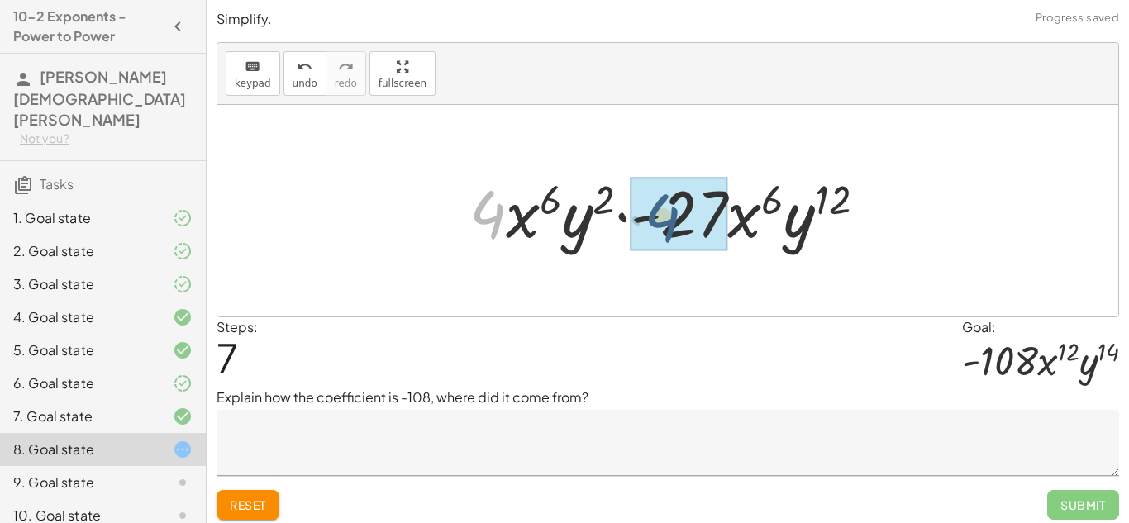
drag, startPoint x: 488, startPoint y: 217, endPoint x: 719, endPoint y: 217, distance: 231.5
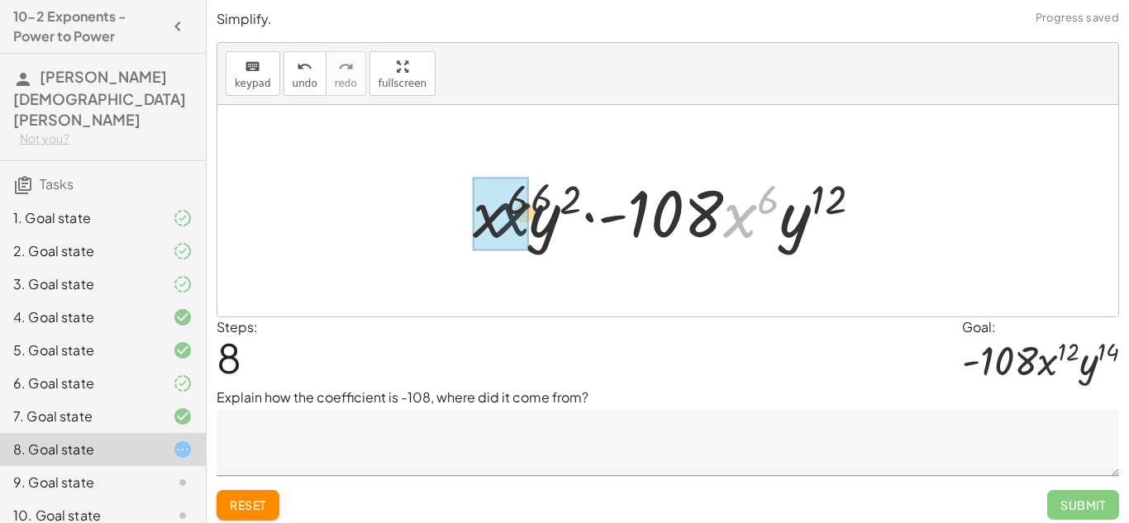
drag, startPoint x: 737, startPoint y: 224, endPoint x: 503, endPoint y: 224, distance: 233.1
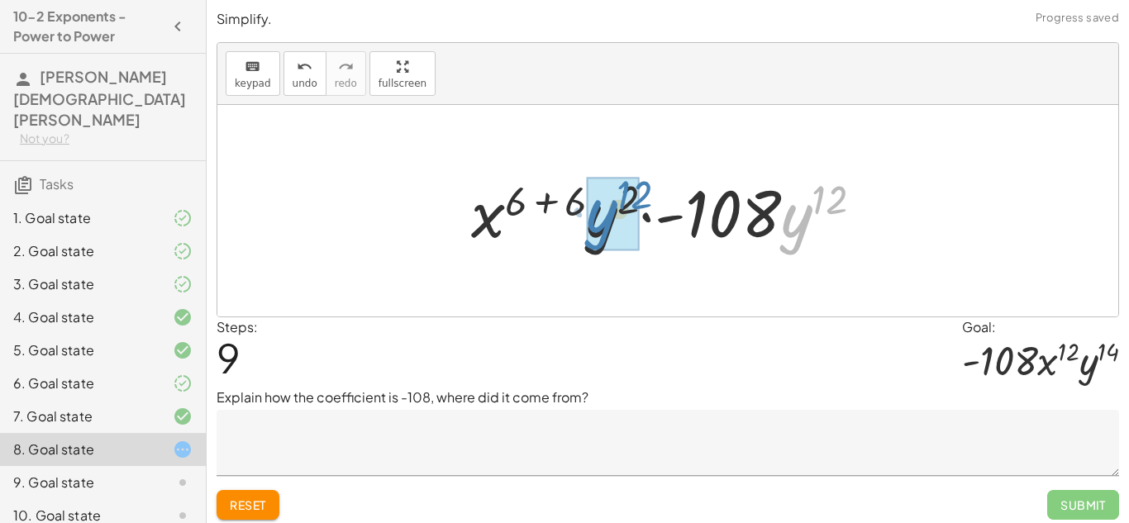
drag, startPoint x: 781, startPoint y: 237, endPoint x: 586, endPoint y: 232, distance: 195.2
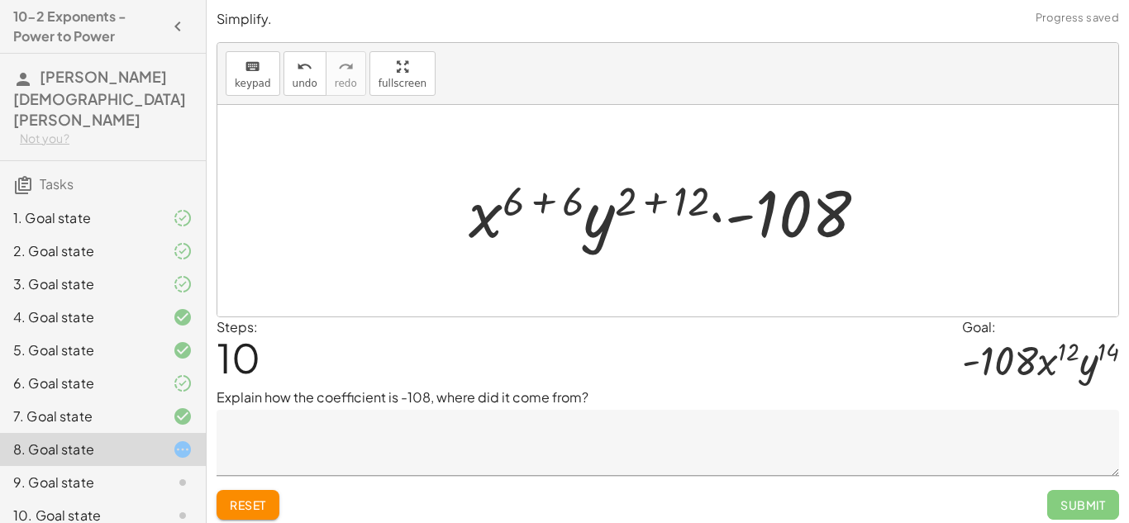
click at [529, 210] on div at bounding box center [673, 211] width 427 height 85
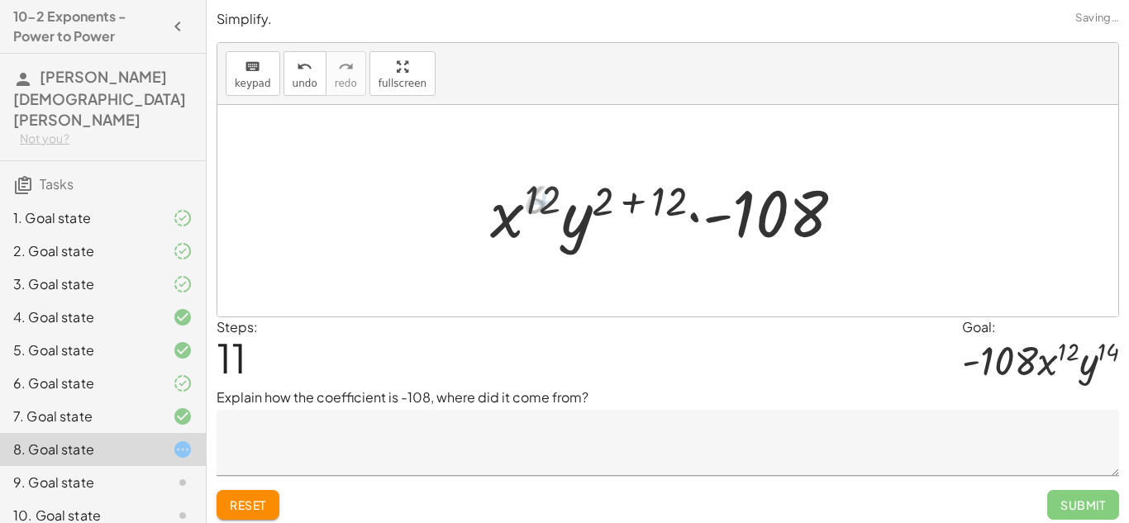
click at [623, 209] on div at bounding box center [674, 211] width 382 height 85
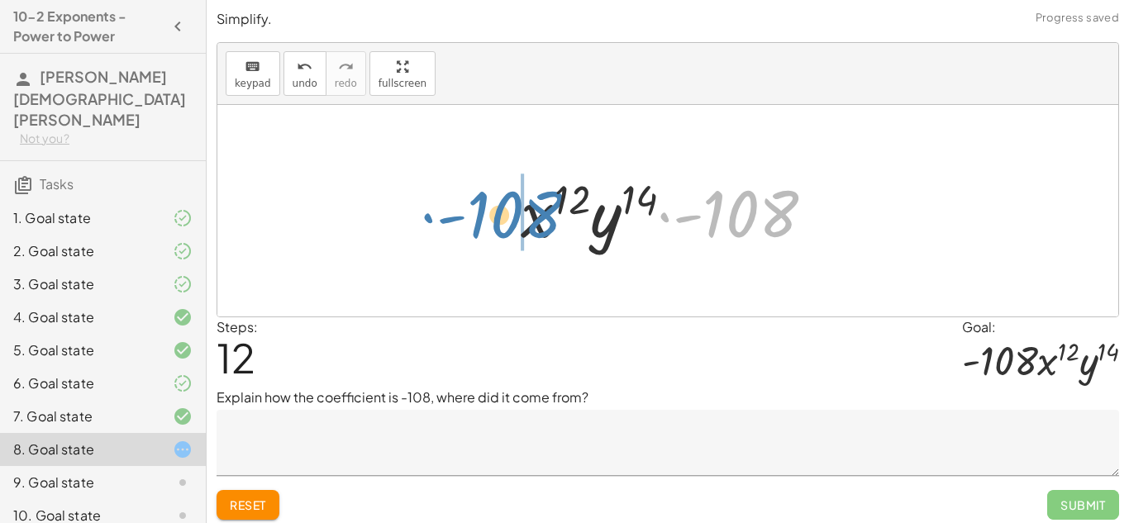
drag, startPoint x: 741, startPoint y: 233, endPoint x: 504, endPoint y: 234, distance: 236.4
click at [504, 234] on div "· ( · 2 · x 3 · y ) 2 · ( · - 3 · x 2 · y 4 ) 3 · 2 2 · x ( · 3 · 2 ) · y 2 · (…" at bounding box center [668, 211] width 344 height 93
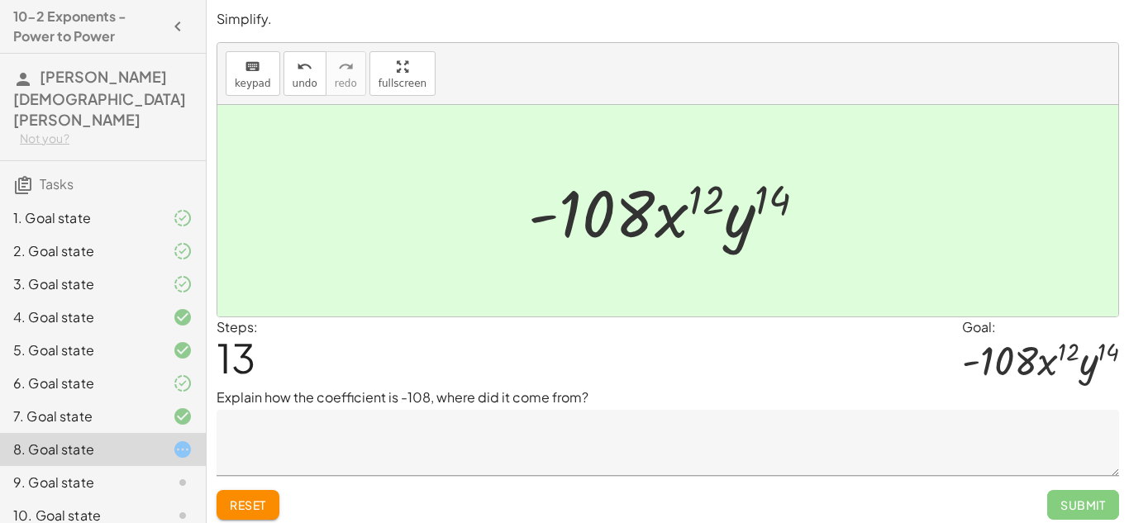
click at [671, 436] on textarea at bounding box center [668, 443] width 903 height 66
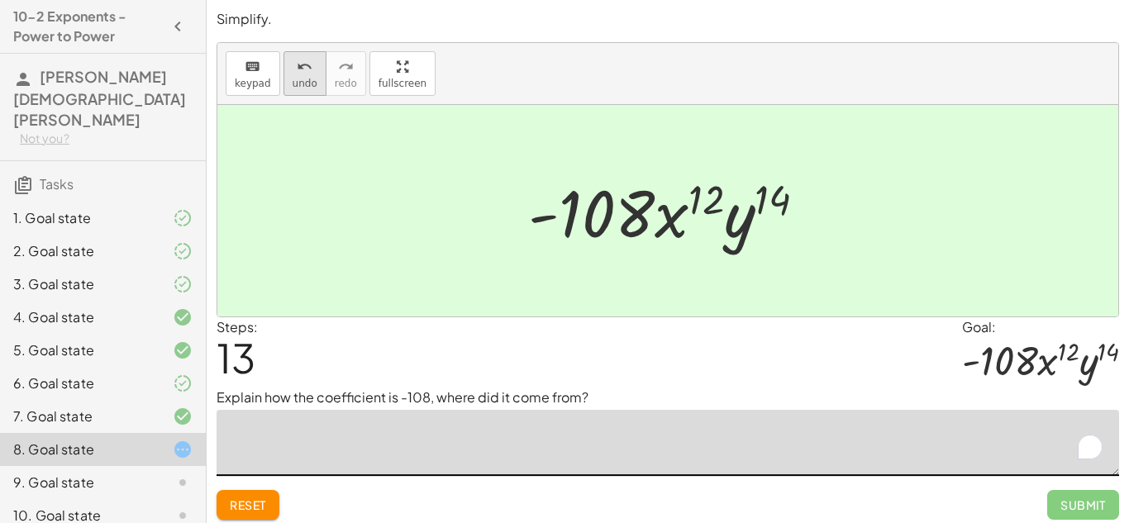
click at [302, 71] on icon "undo" at bounding box center [305, 67] width 16 height 20
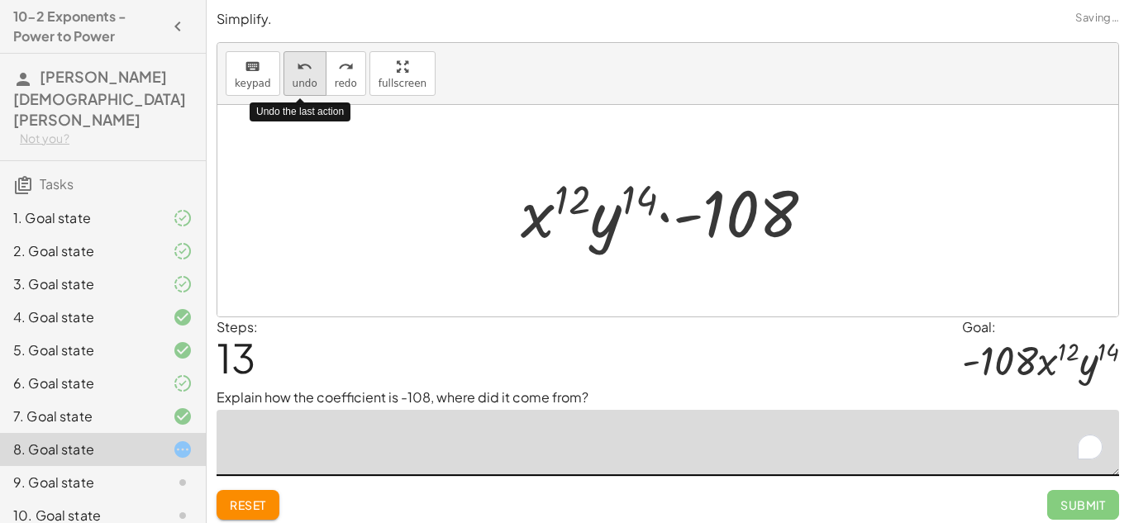
click at [302, 71] on icon "undo" at bounding box center [305, 67] width 16 height 20
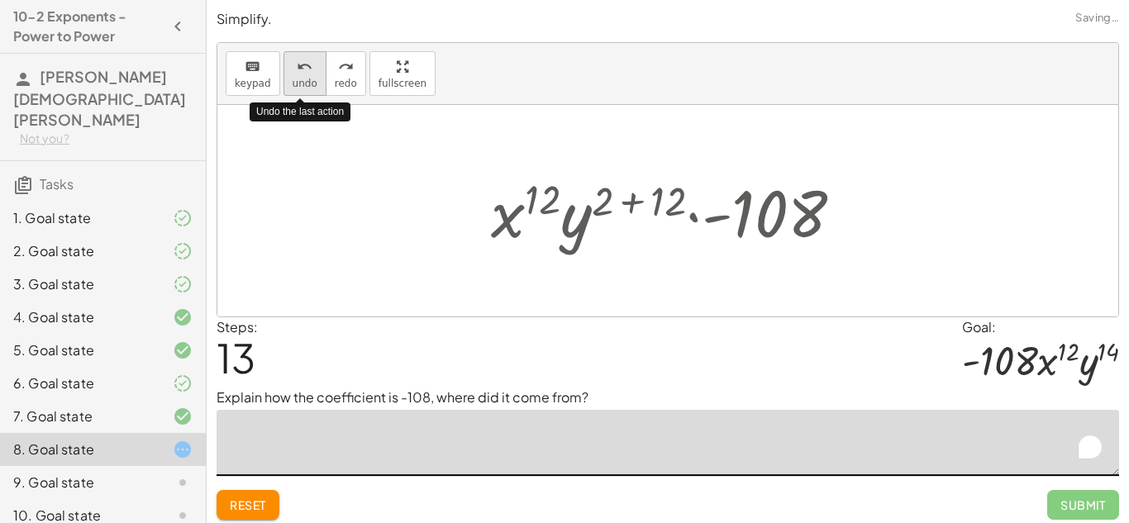
click at [302, 71] on icon "undo" at bounding box center [305, 67] width 16 height 20
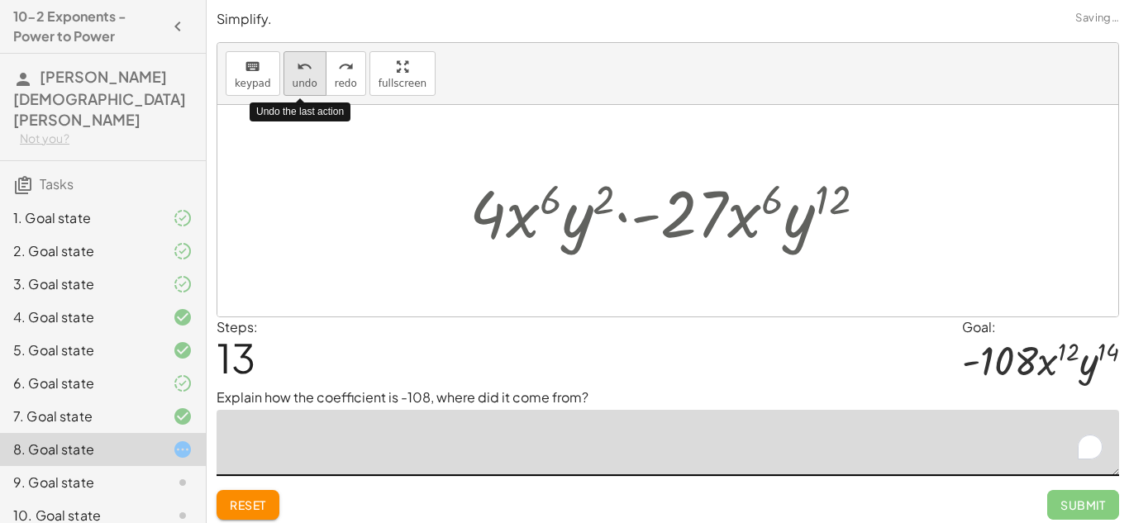
click at [302, 71] on icon "undo" at bounding box center [305, 67] width 16 height 20
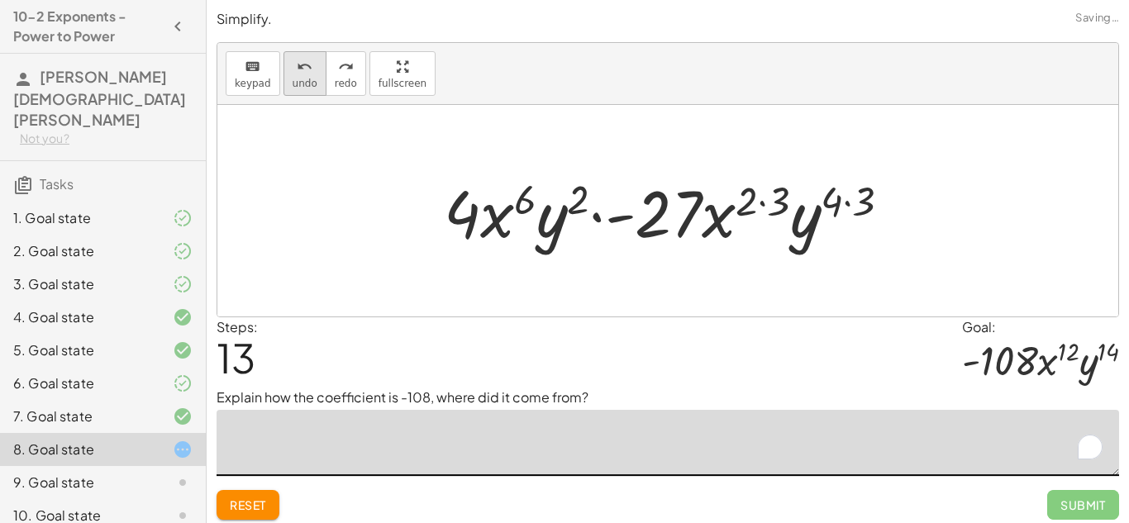
click at [314, 74] on button "undo undo" at bounding box center [305, 73] width 43 height 45
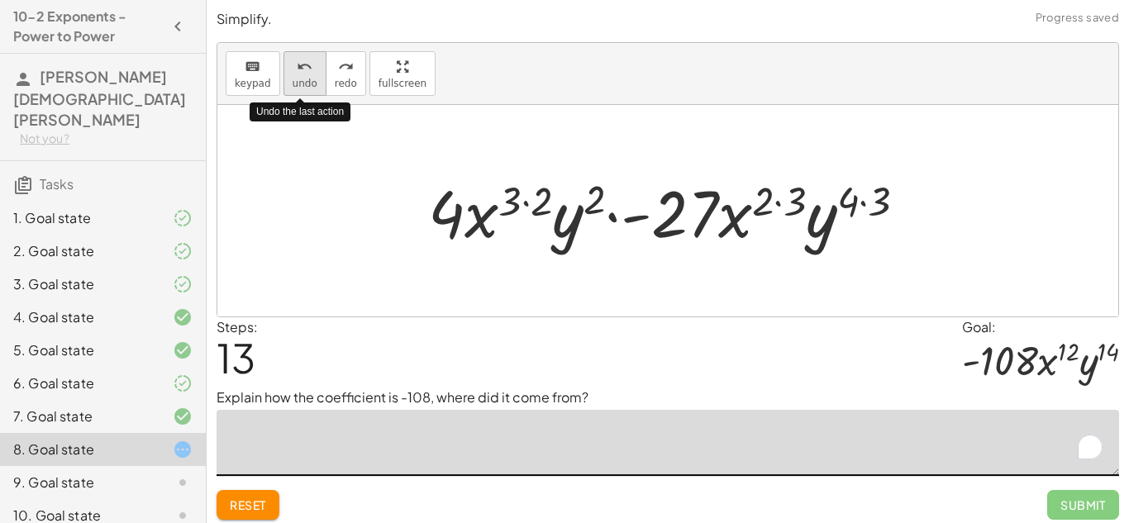
click at [314, 74] on button "undo undo" at bounding box center [305, 73] width 43 height 45
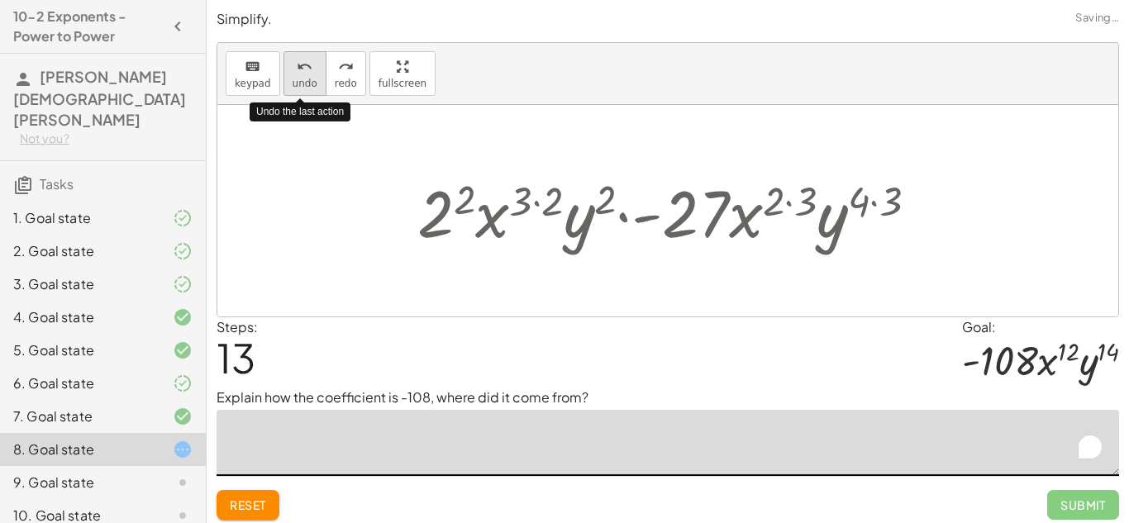
click at [314, 74] on button "undo undo" at bounding box center [305, 73] width 43 height 45
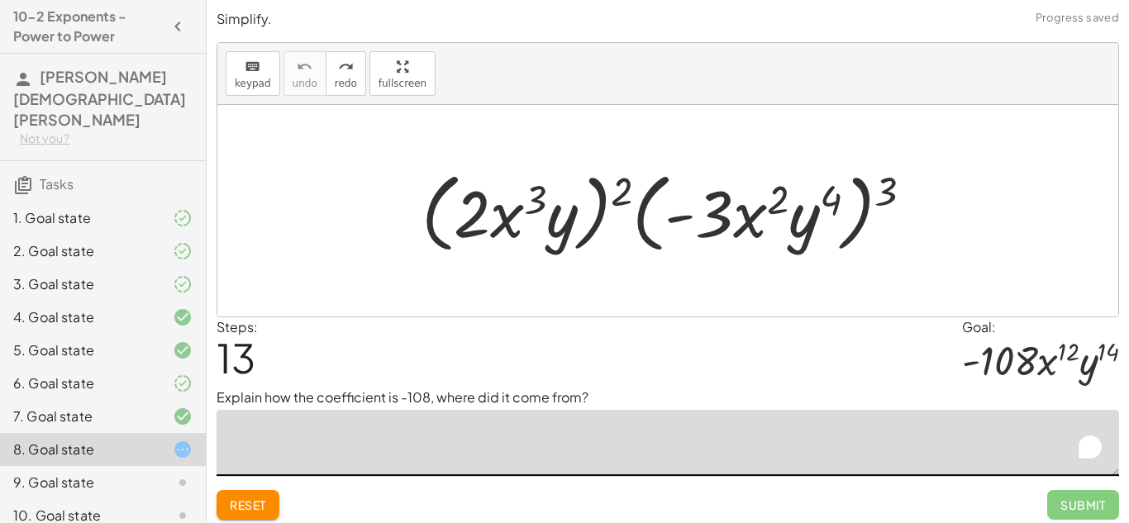
click at [350, 432] on textarea "To enrich screen reader interactions, please activate Accessibility in Grammarl…" at bounding box center [668, 443] width 903 height 66
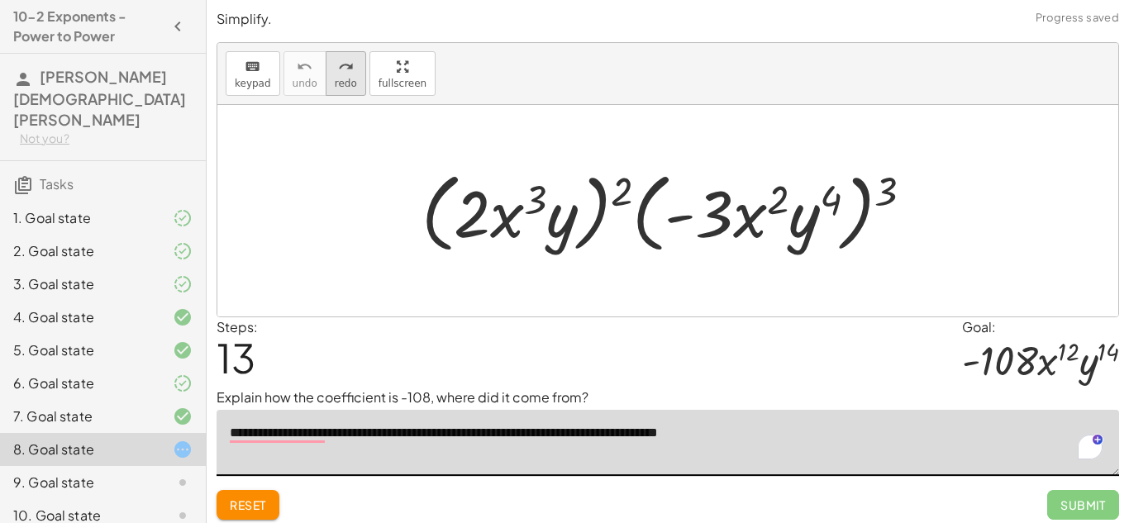
click at [338, 59] on icon "redo" at bounding box center [346, 67] width 16 height 20
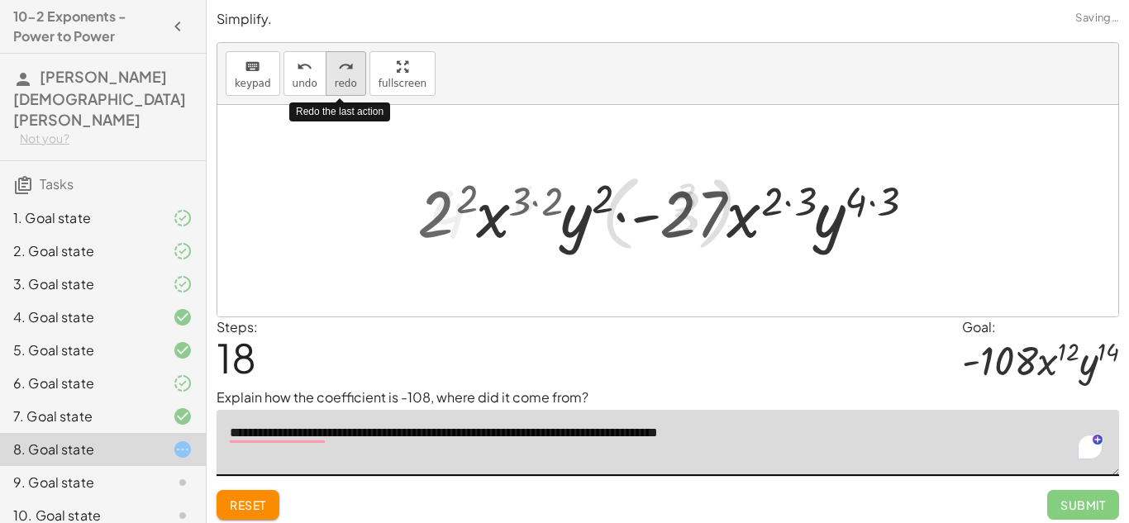
click at [338, 59] on icon "redo" at bounding box center [346, 67] width 16 height 20
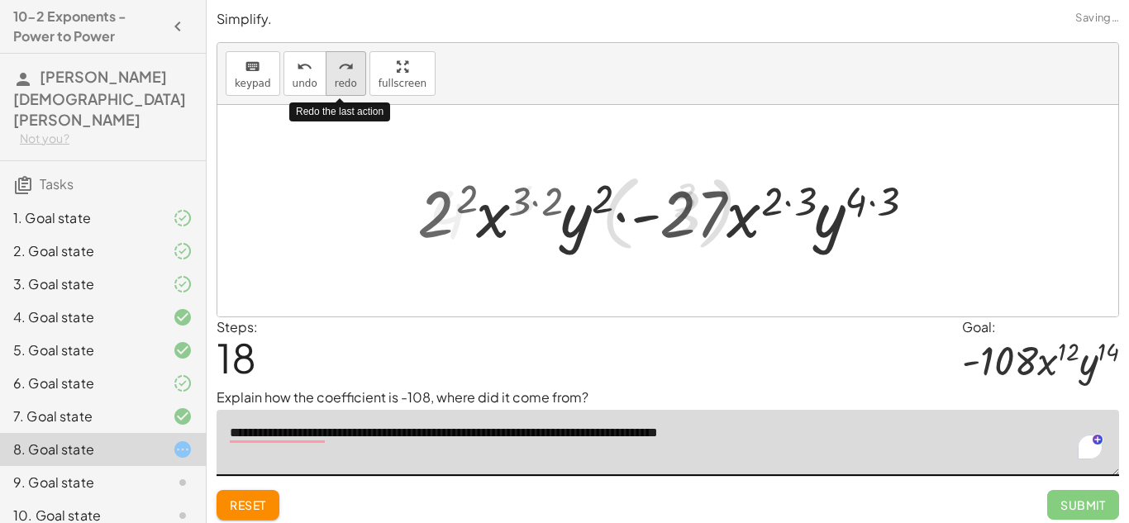
click at [338, 59] on icon "redo" at bounding box center [346, 67] width 16 height 20
type textarea "**********"
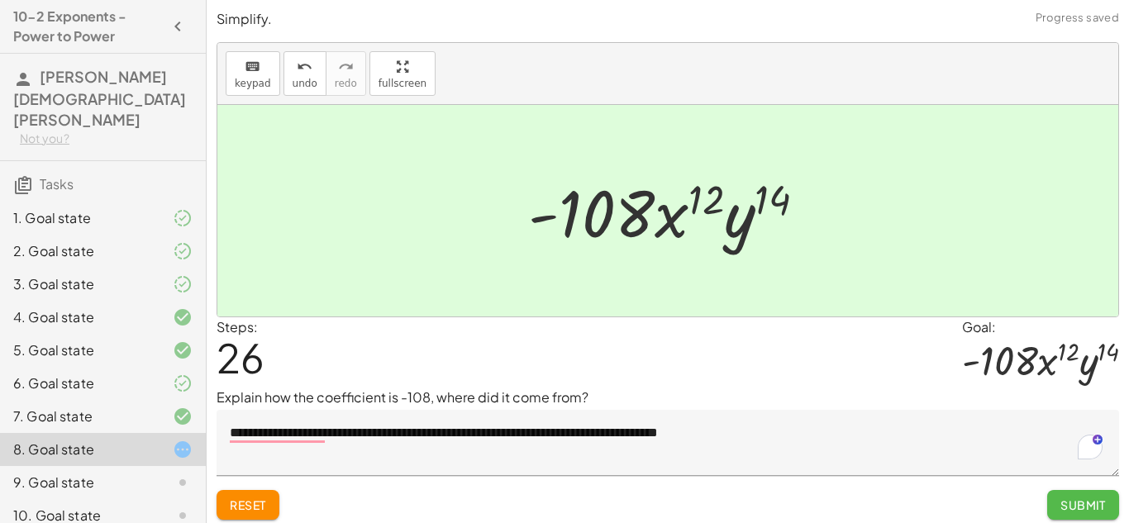
click at [1077, 501] on span "Submit" at bounding box center [1083, 505] width 45 height 15
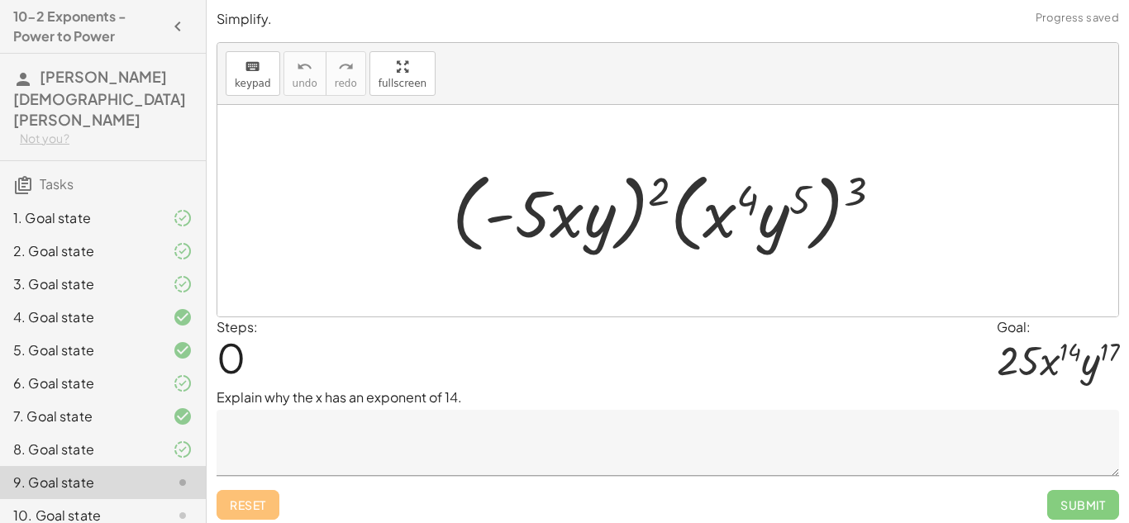
scroll to position [7, 0]
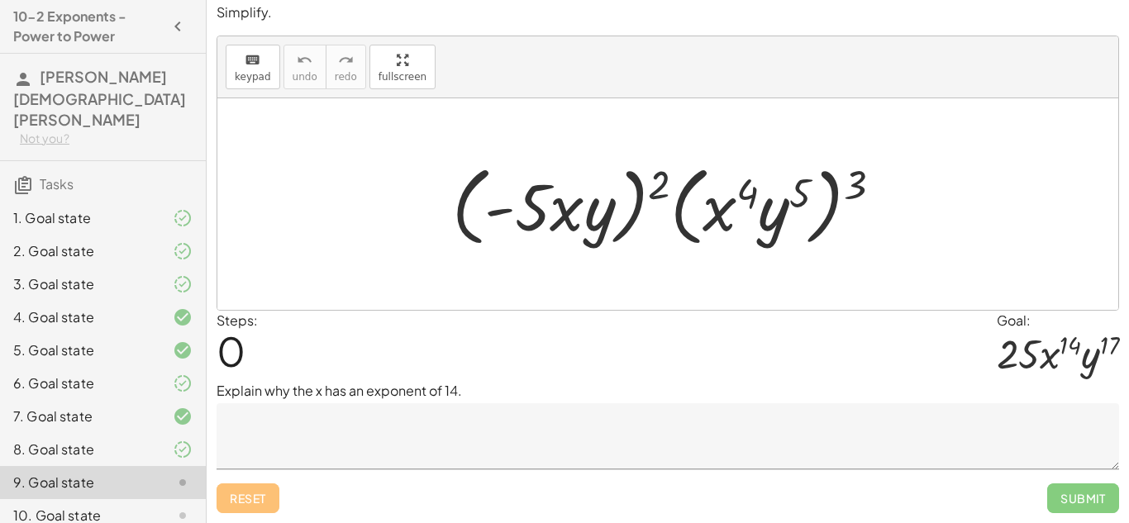
click at [651, 190] on div at bounding box center [674, 204] width 460 height 95
drag, startPoint x: 651, startPoint y: 190, endPoint x: 604, endPoint y: 196, distance: 47.5
click at [604, 196] on div at bounding box center [674, 204] width 460 height 95
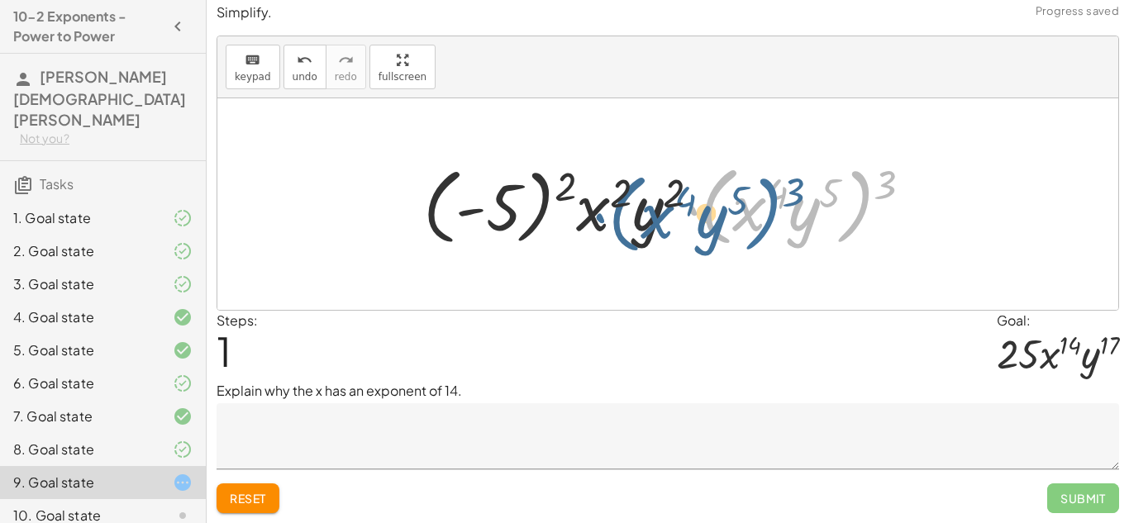
drag, startPoint x: 874, startPoint y: 182, endPoint x: 809, endPoint y: 189, distance: 64.9
click at [809, 189] on div at bounding box center [674, 204] width 519 height 95
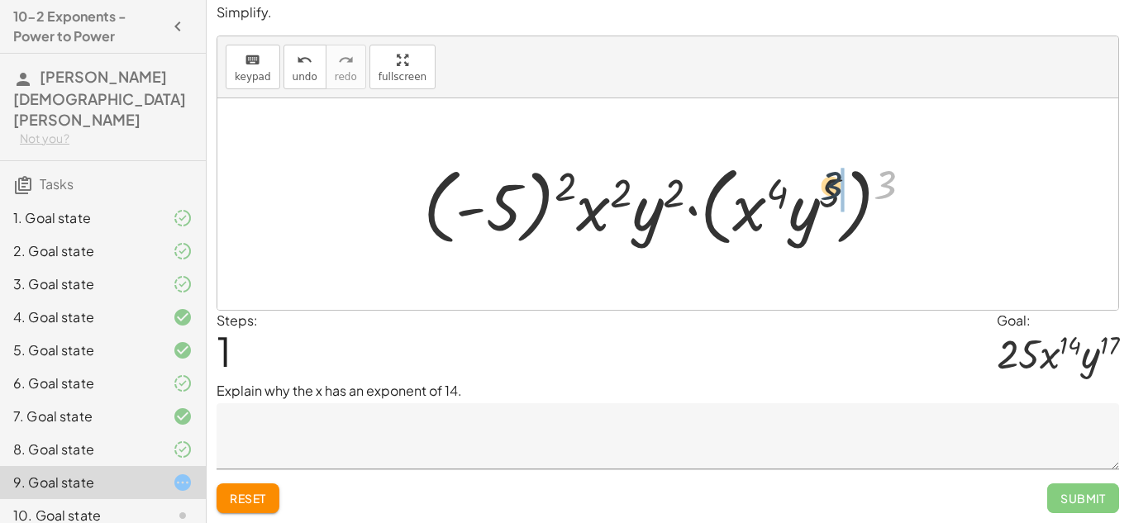
drag, startPoint x: 890, startPoint y: 186, endPoint x: 818, endPoint y: 189, distance: 71.2
click at [818, 189] on div at bounding box center [674, 204] width 519 height 95
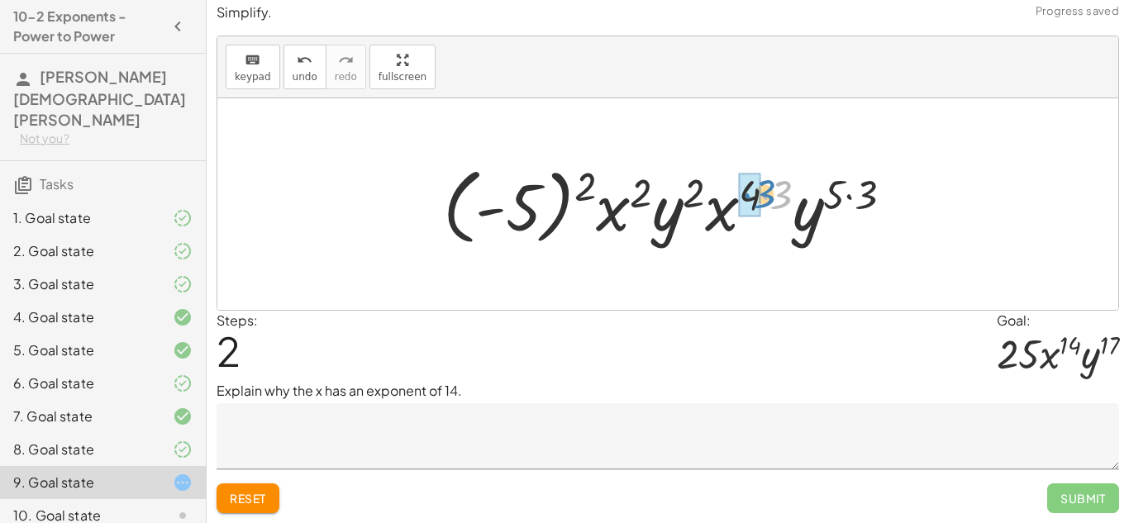
drag, startPoint x: 775, startPoint y: 192, endPoint x: 757, endPoint y: 191, distance: 18.2
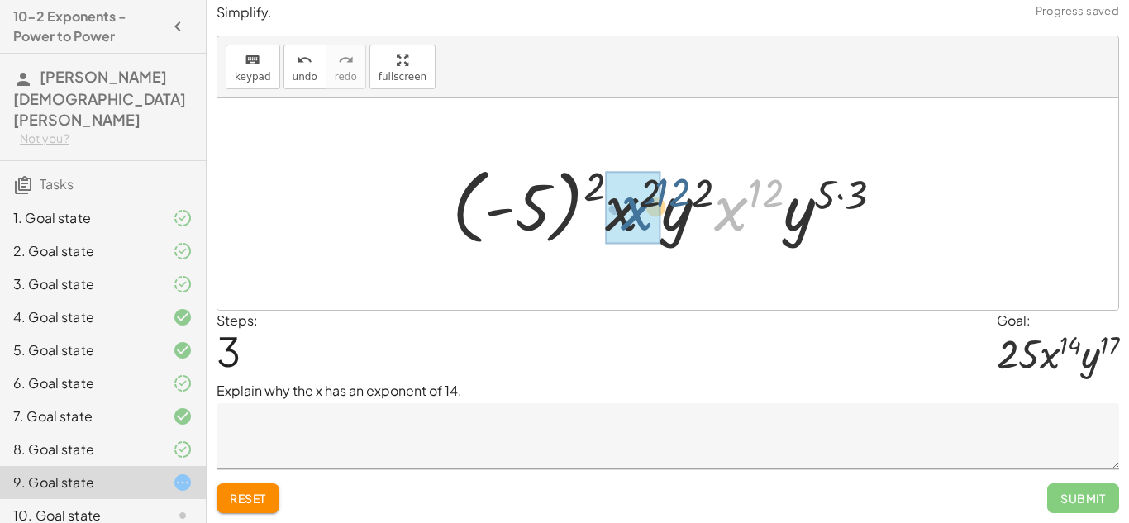
drag, startPoint x: 727, startPoint y: 224, endPoint x: 629, endPoint y: 224, distance: 97.6
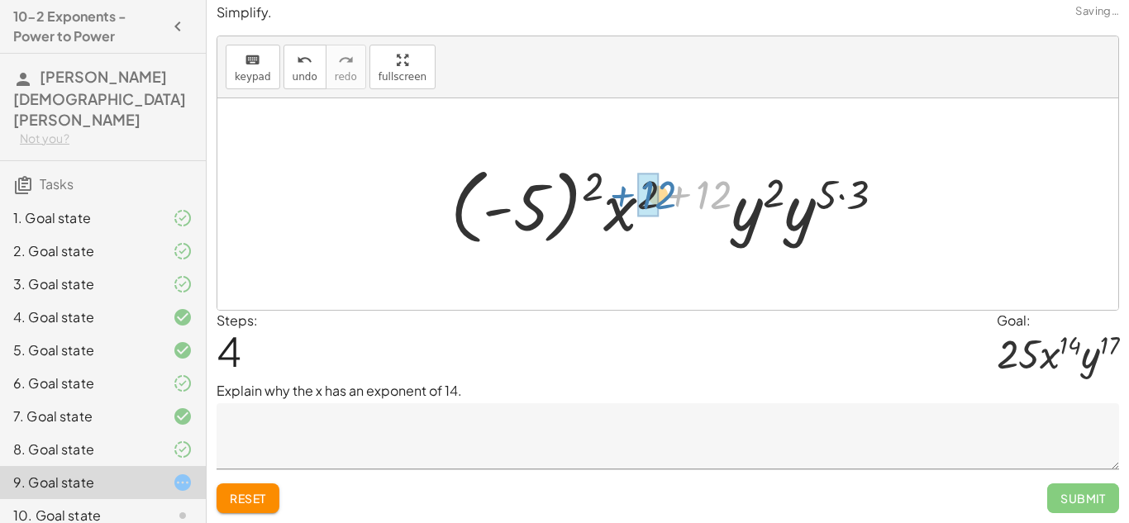
drag, startPoint x: 729, startPoint y: 214, endPoint x: 673, endPoint y: 214, distance: 56.2
click at [673, 214] on div at bounding box center [674, 205] width 464 height 92
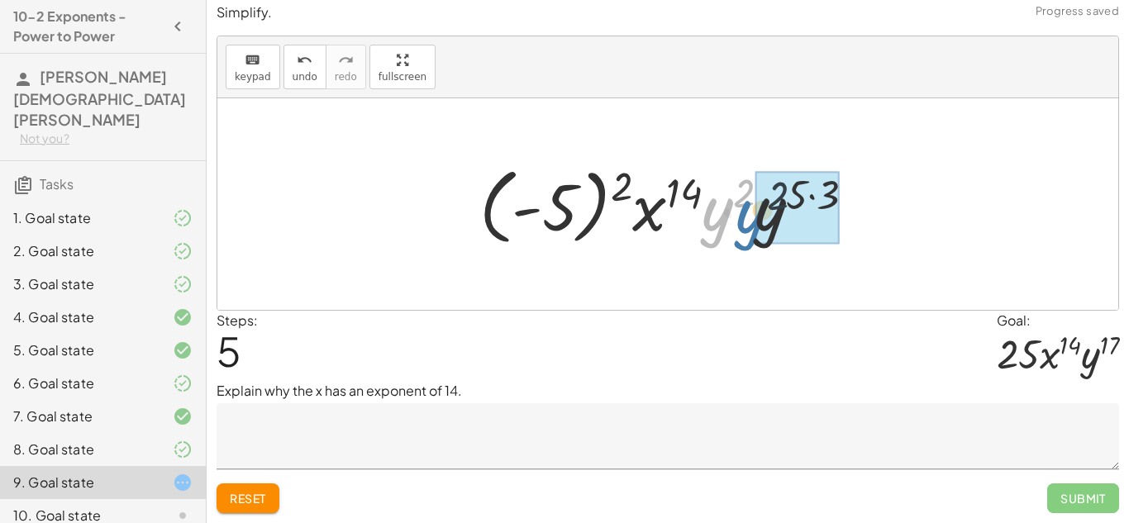
drag, startPoint x: 709, startPoint y: 220, endPoint x: 745, endPoint y: 222, distance: 35.6
click at [745, 222] on div at bounding box center [673, 205] width 405 height 92
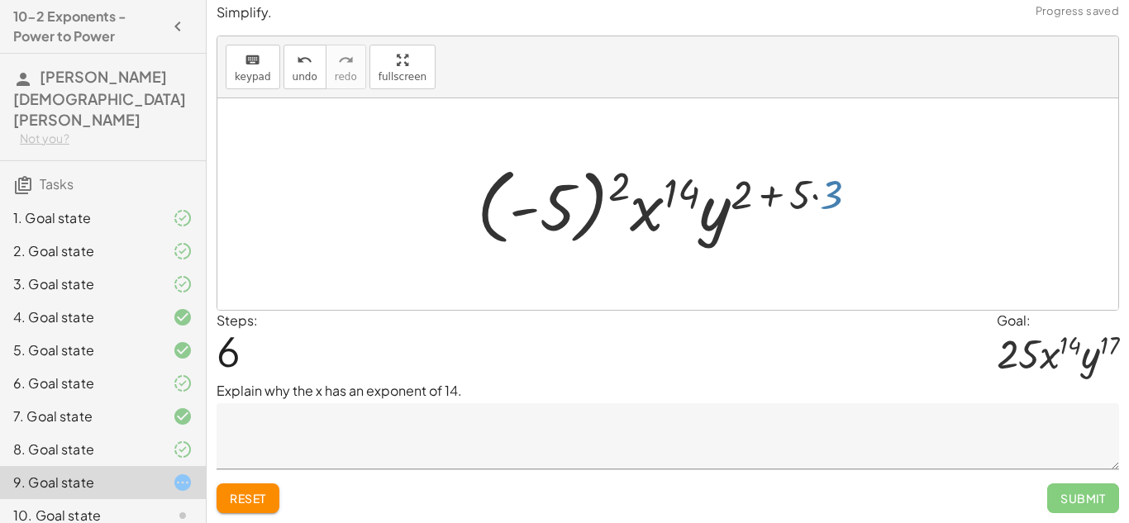
click at [823, 201] on div at bounding box center [675, 205] width 412 height 92
drag, startPoint x: 804, startPoint y: 198, endPoint x: 747, endPoint y: 198, distance: 57.0
click at [747, 198] on div at bounding box center [675, 205] width 412 height 92
drag, startPoint x: 744, startPoint y: 198, endPoint x: 786, endPoint y: 198, distance: 42.2
click at [786, 198] on div at bounding box center [675, 205] width 412 height 92
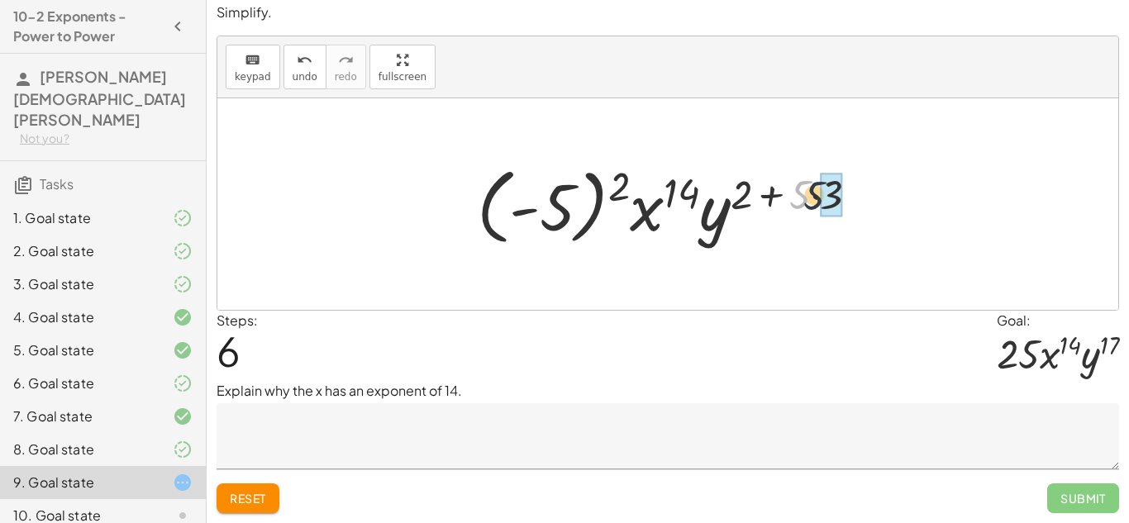
drag, startPoint x: 799, startPoint y: 200, endPoint x: 828, endPoint y: 202, distance: 29.8
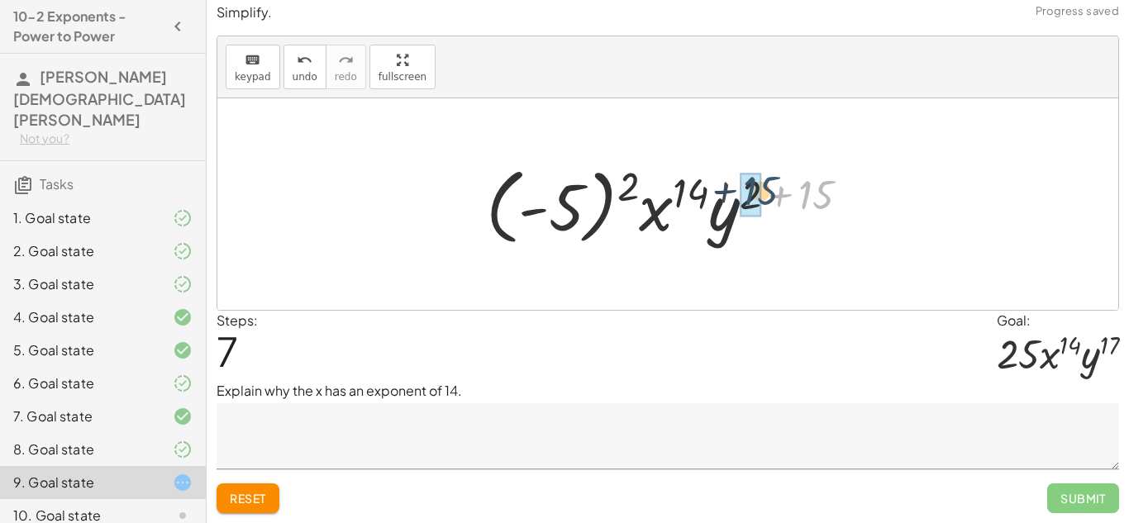
drag, startPoint x: 828, startPoint y: 202, endPoint x: 772, endPoint y: 198, distance: 56.4
click at [772, 198] on div at bounding box center [674, 205] width 393 height 92
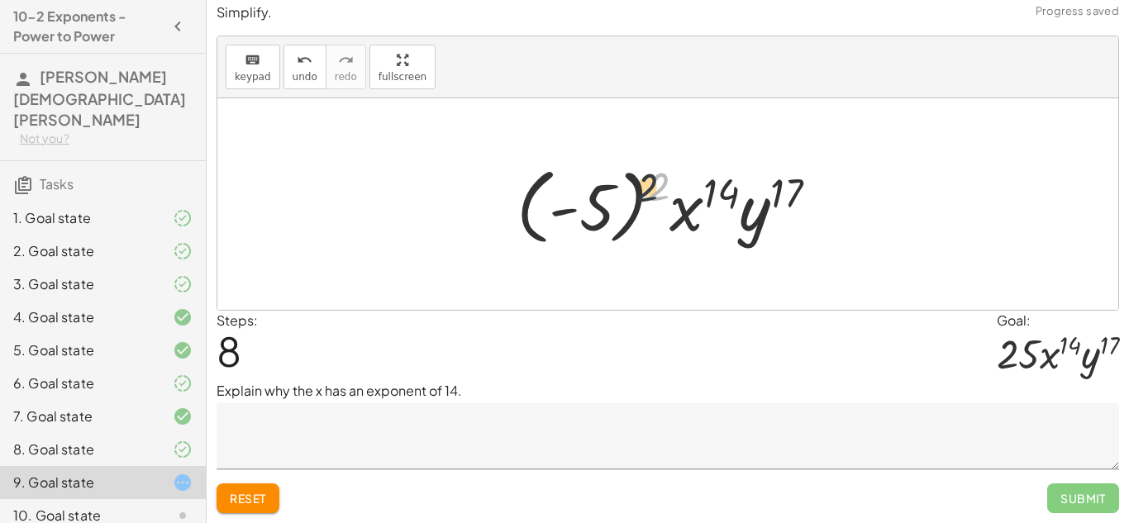
drag, startPoint x: 655, startPoint y: 192, endPoint x: 638, endPoint y: 194, distance: 16.7
click at [638, 194] on div at bounding box center [674, 205] width 332 height 92
drag, startPoint x: 651, startPoint y: 193, endPoint x: 601, endPoint y: 194, distance: 49.6
click at [601, 194] on div at bounding box center [674, 205] width 332 height 92
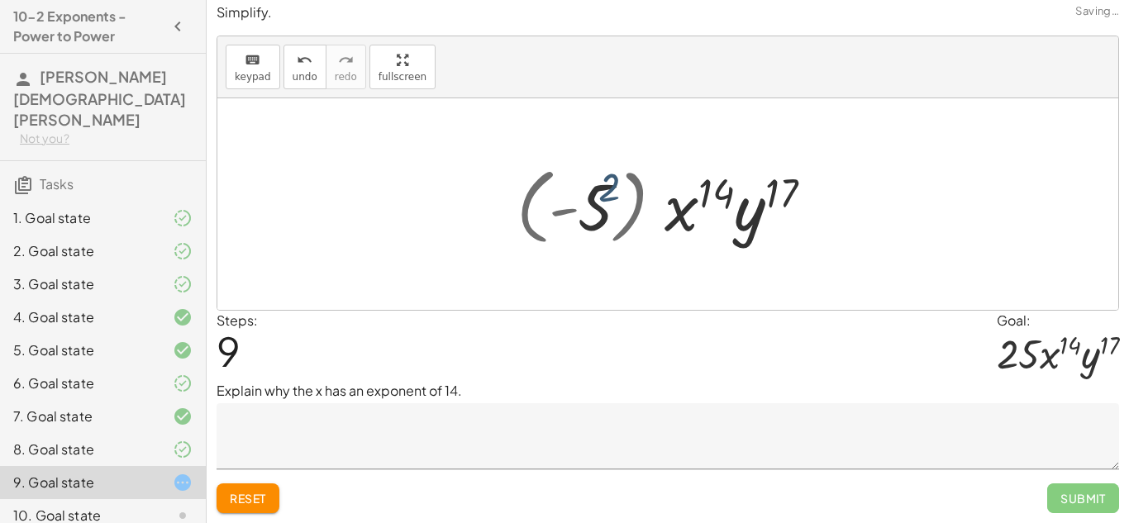
click at [601, 194] on div at bounding box center [674, 204] width 236 height 85
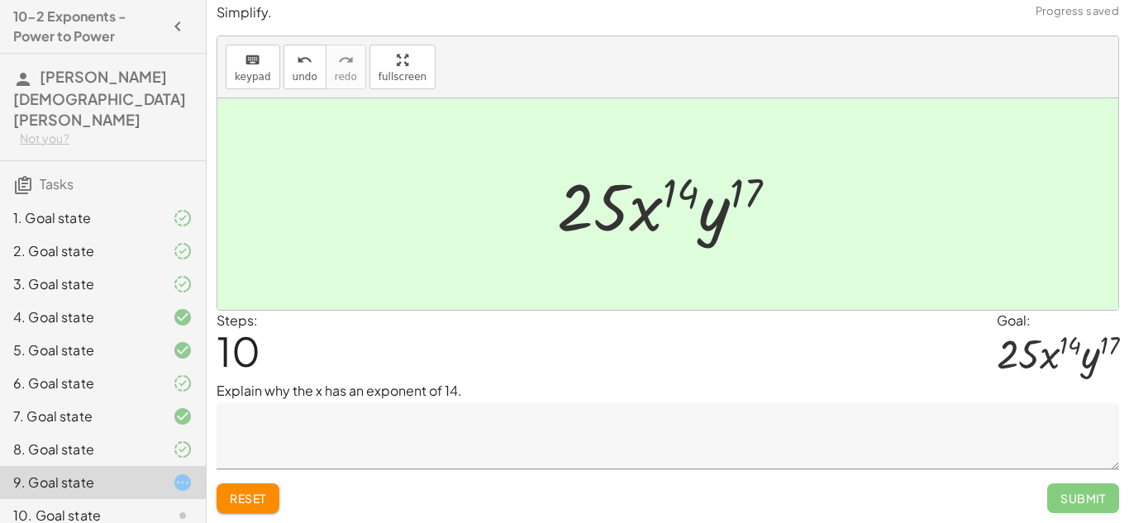
click at [683, 436] on textarea at bounding box center [668, 436] width 903 height 66
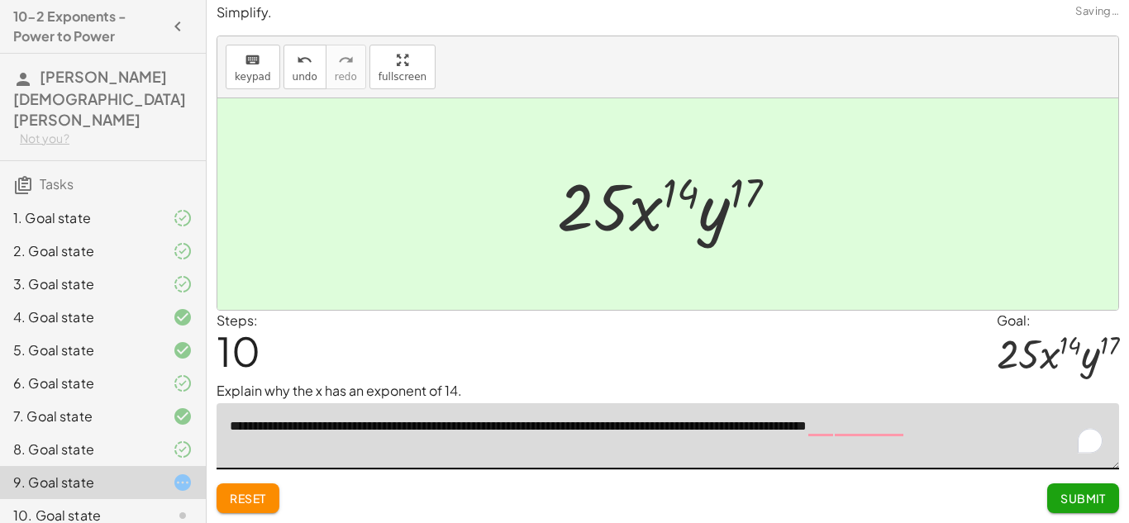
type textarea "**********"
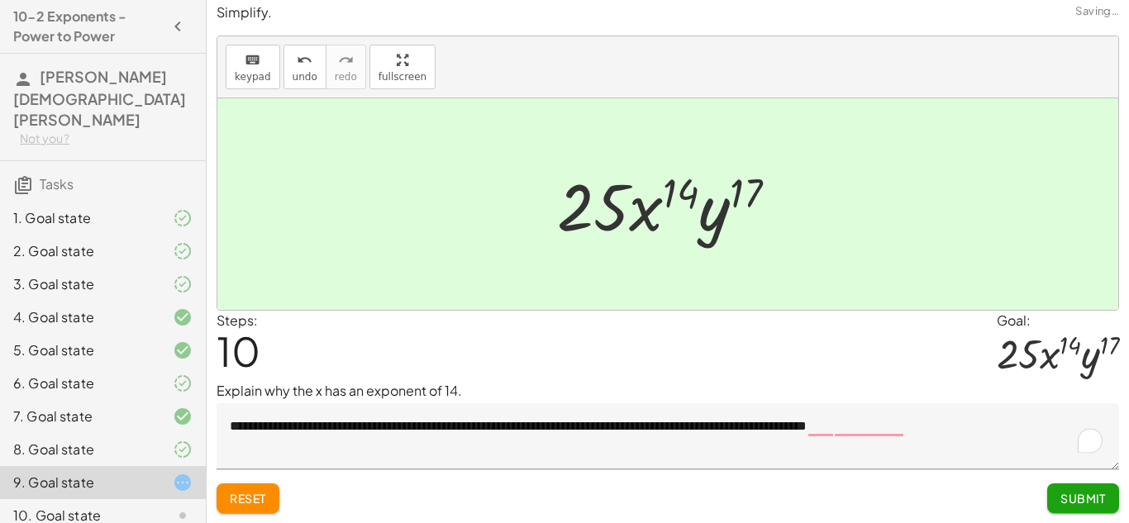
click at [1054, 500] on button "Submit" at bounding box center [1083, 499] width 72 height 30
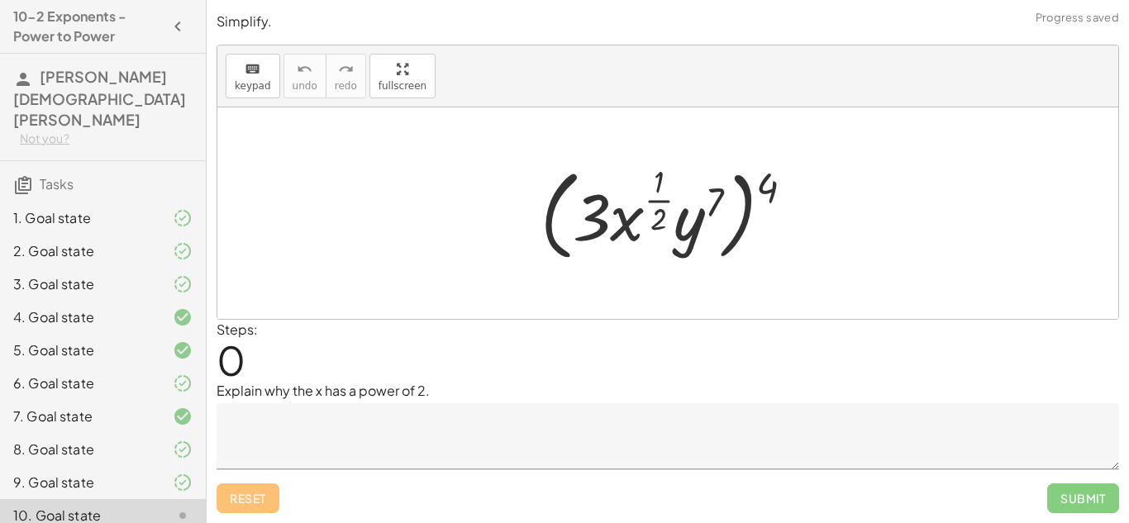
scroll to position [61, 0]
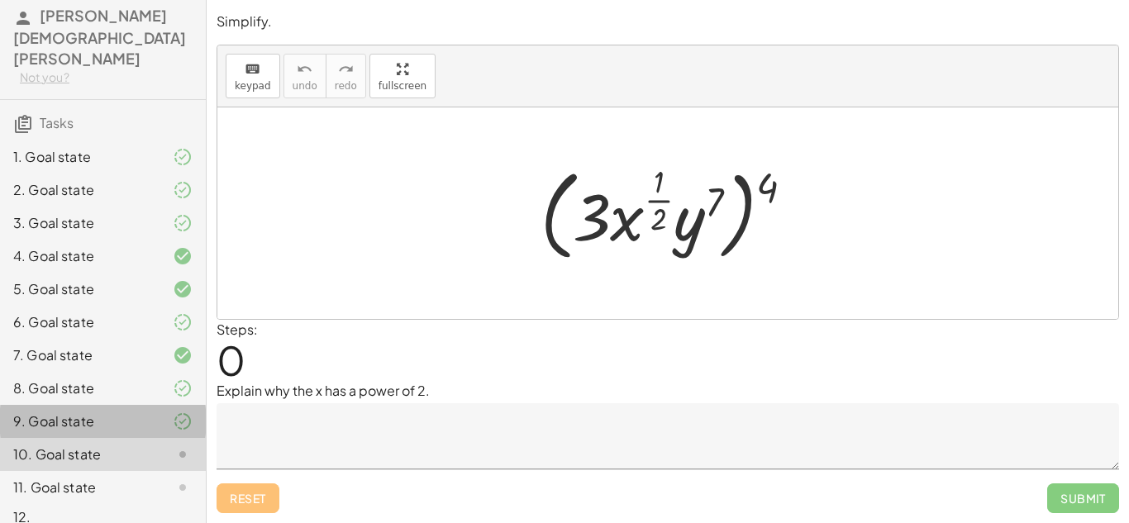
click at [125, 412] on div "9. Goal state" at bounding box center [79, 422] width 133 height 20
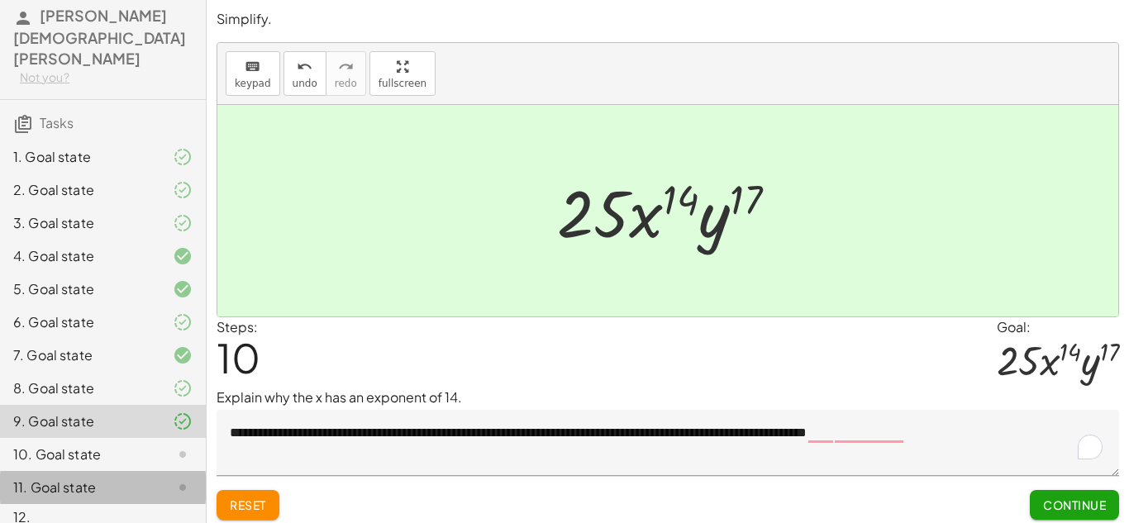
click at [70, 478] on div "11. Goal state" at bounding box center [79, 488] width 133 height 20
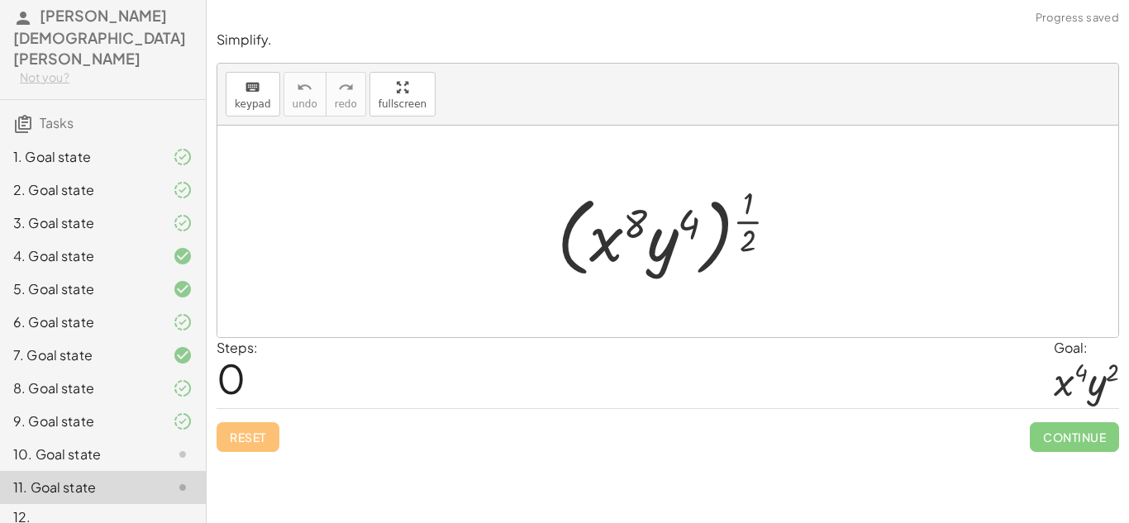
click at [64, 445] on div "10. Goal state" at bounding box center [79, 455] width 133 height 20
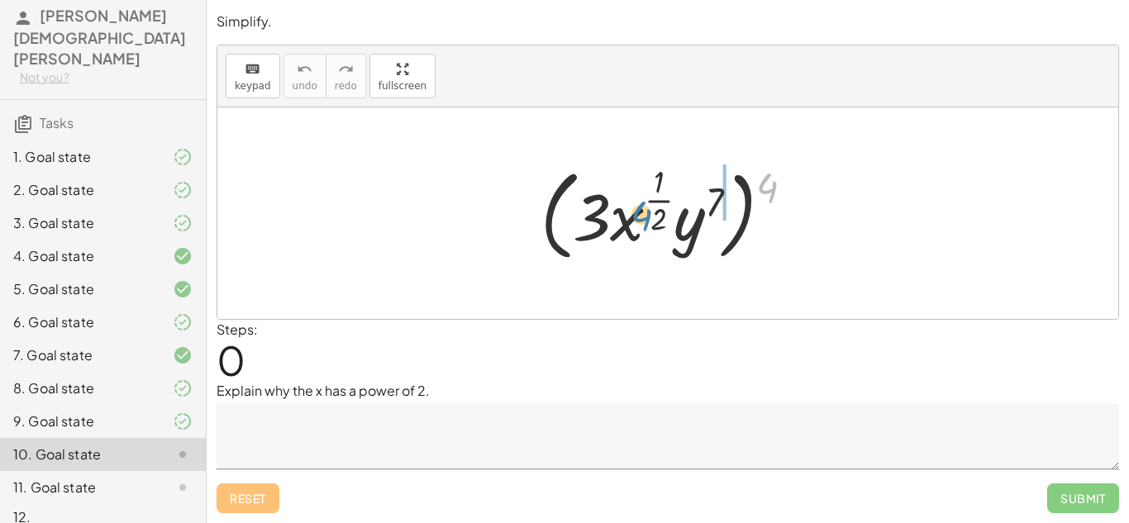
drag, startPoint x: 774, startPoint y: 182, endPoint x: 672, endPoint y: 200, distance: 103.3
click at [672, 200] on div at bounding box center [673, 213] width 283 height 107
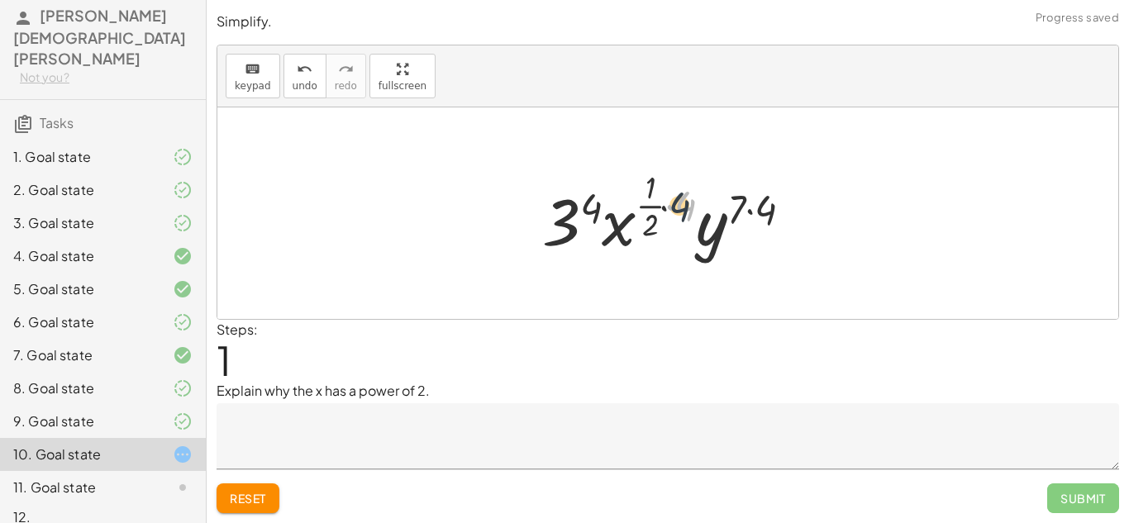
drag, startPoint x: 676, startPoint y: 196, endPoint x: 653, endPoint y: 199, distance: 23.4
click at [653, 199] on div at bounding box center [674, 214] width 280 height 98
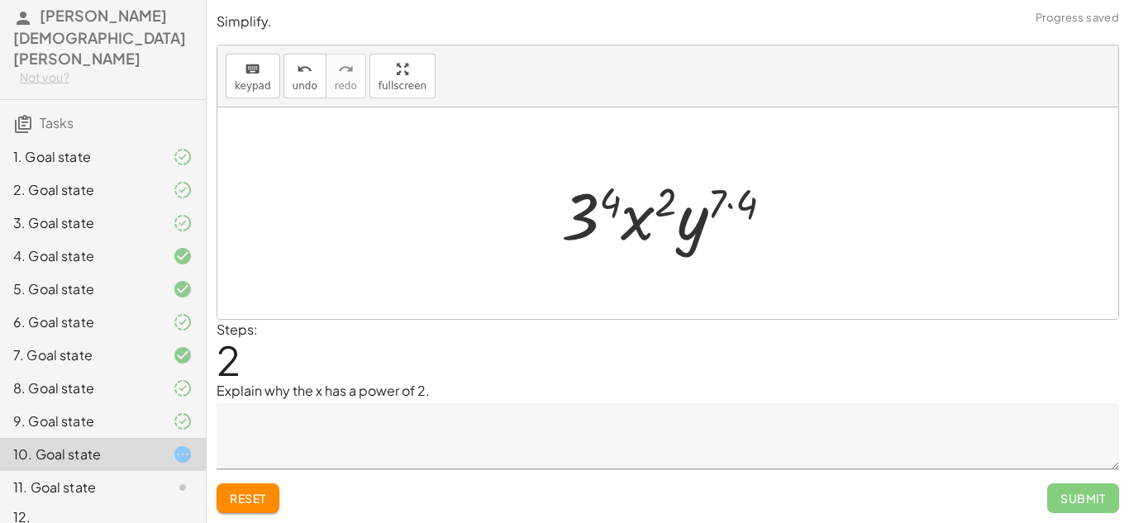
click at [607, 203] on div at bounding box center [673, 213] width 241 height 85
click at [607, 203] on div at bounding box center [674, 213] width 245 height 85
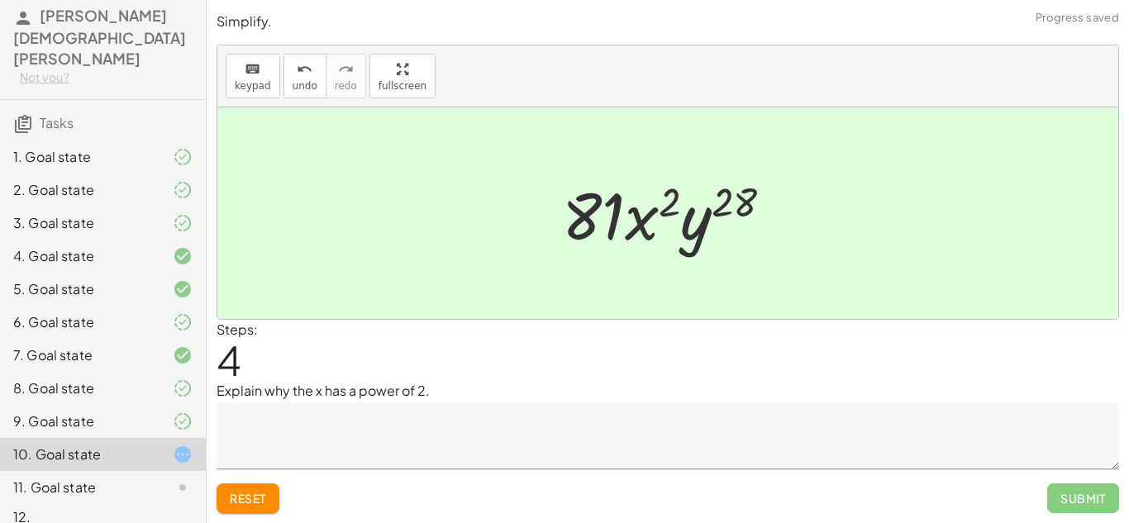
click at [458, 422] on textarea at bounding box center [668, 436] width 903 height 66
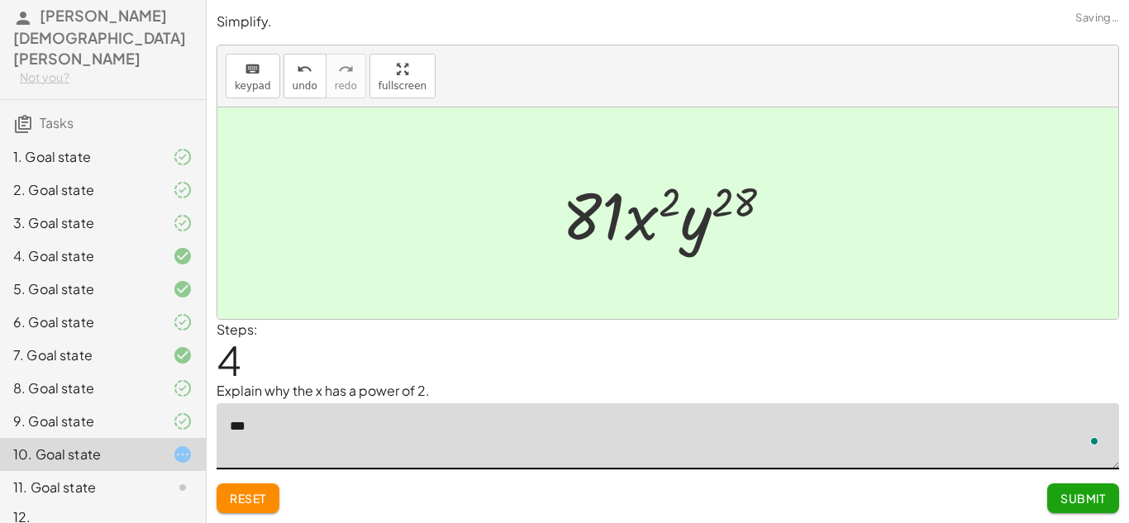
type textarea "*"
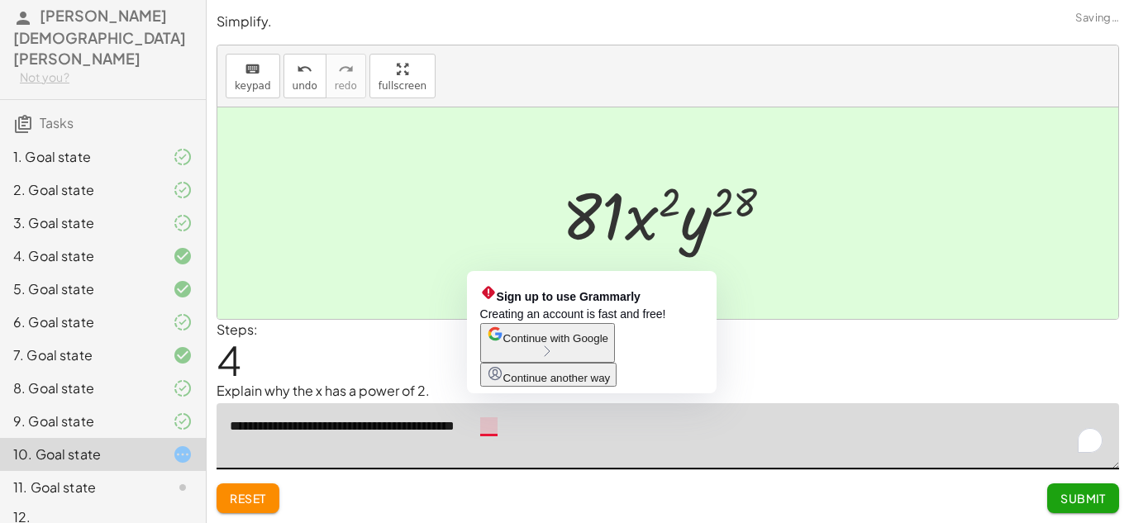
click at [491, 432] on textarea "**********" at bounding box center [668, 436] width 903 height 66
type textarea "**********"
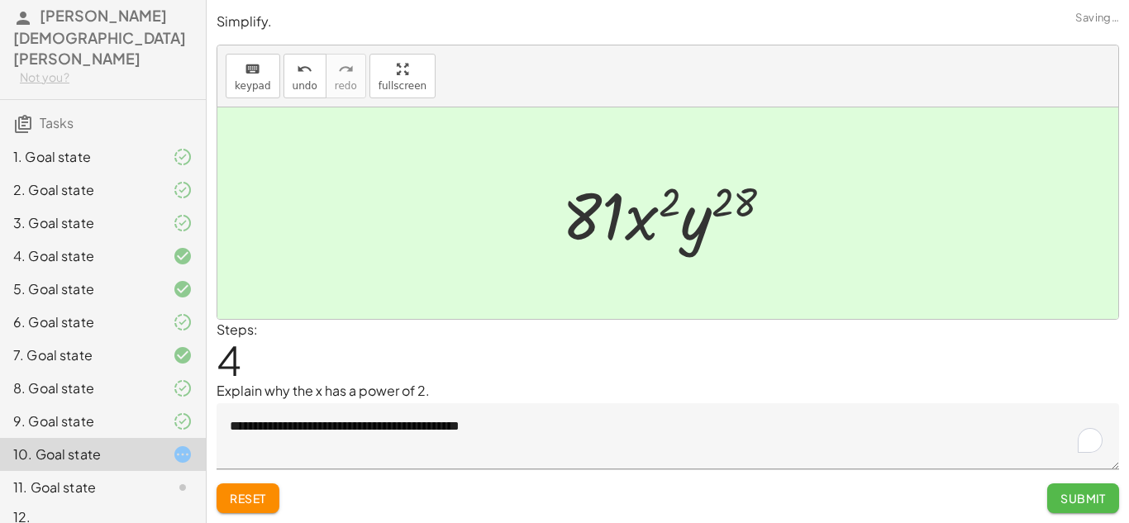
click at [1087, 494] on span "Submit" at bounding box center [1083, 498] width 45 height 15
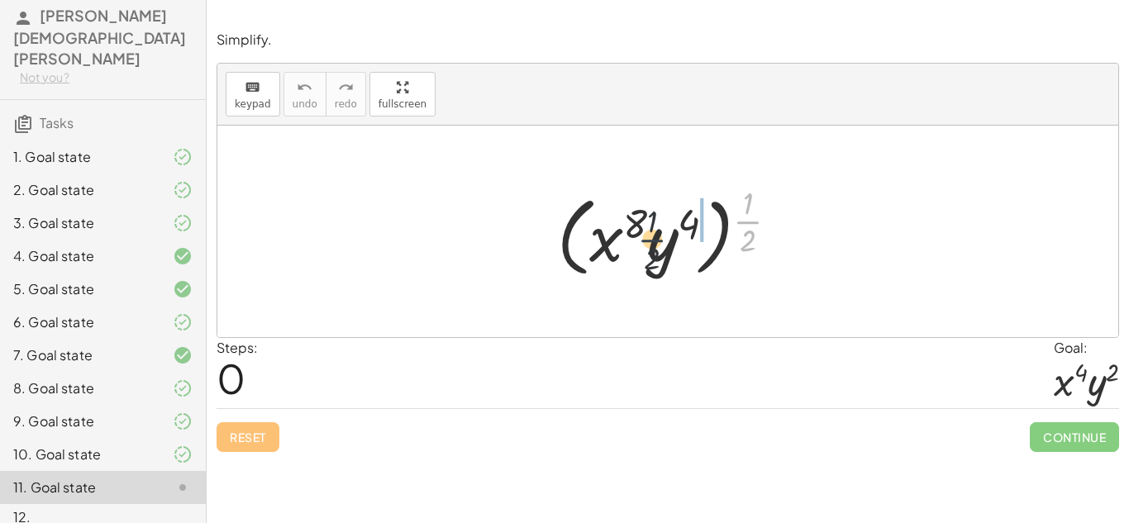
drag, startPoint x: 747, startPoint y: 217, endPoint x: 647, endPoint y: 237, distance: 102.0
click at [647, 237] on div at bounding box center [674, 231] width 250 height 103
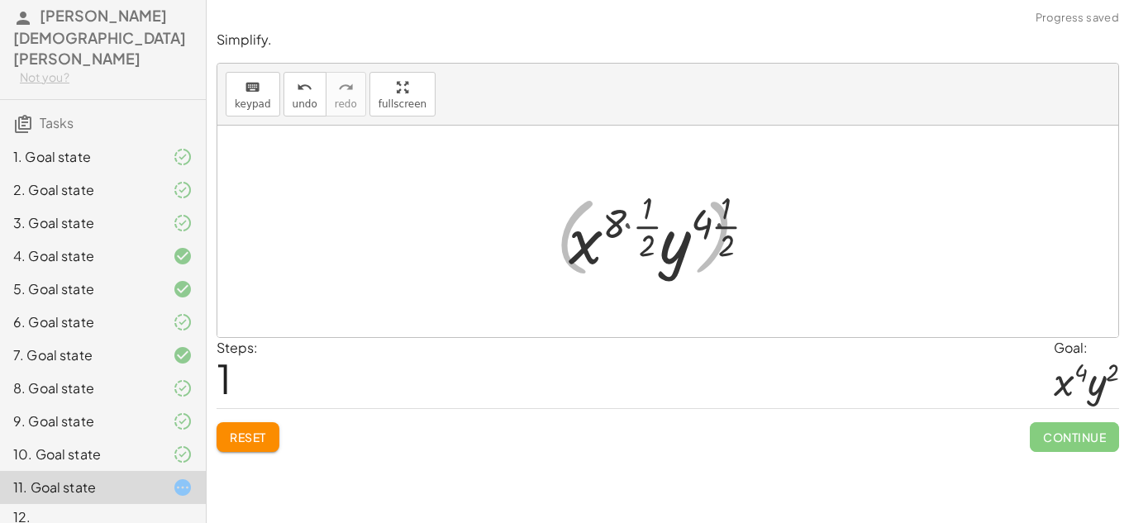
click at [617, 222] on div at bounding box center [673, 232] width 233 height 98
drag, startPoint x: 649, startPoint y: 220, endPoint x: 633, endPoint y: 222, distance: 15.9
click at [633, 222] on div at bounding box center [673, 232] width 233 height 98
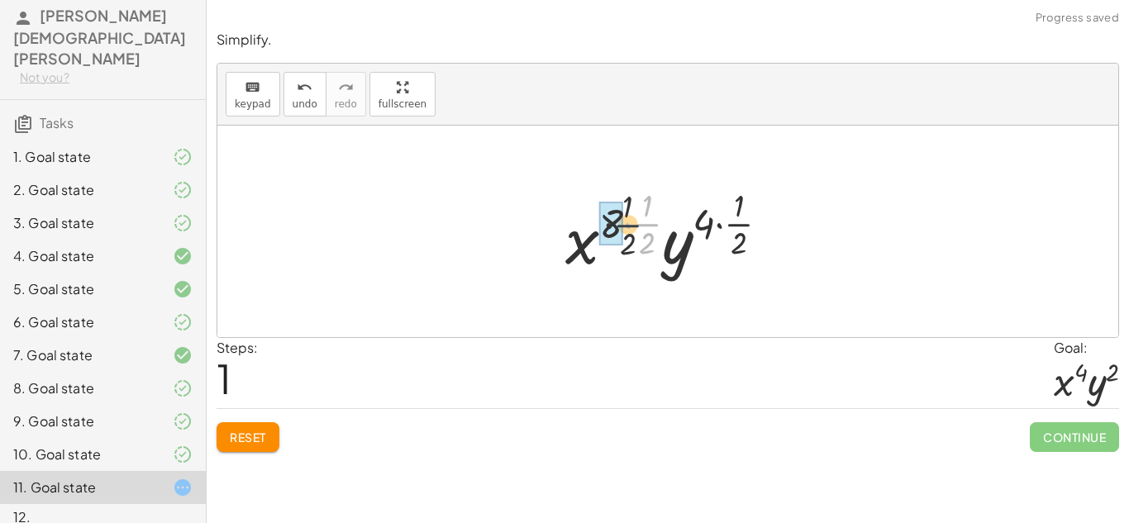
drag, startPoint x: 645, startPoint y: 225, endPoint x: 621, endPoint y: 226, distance: 24.0
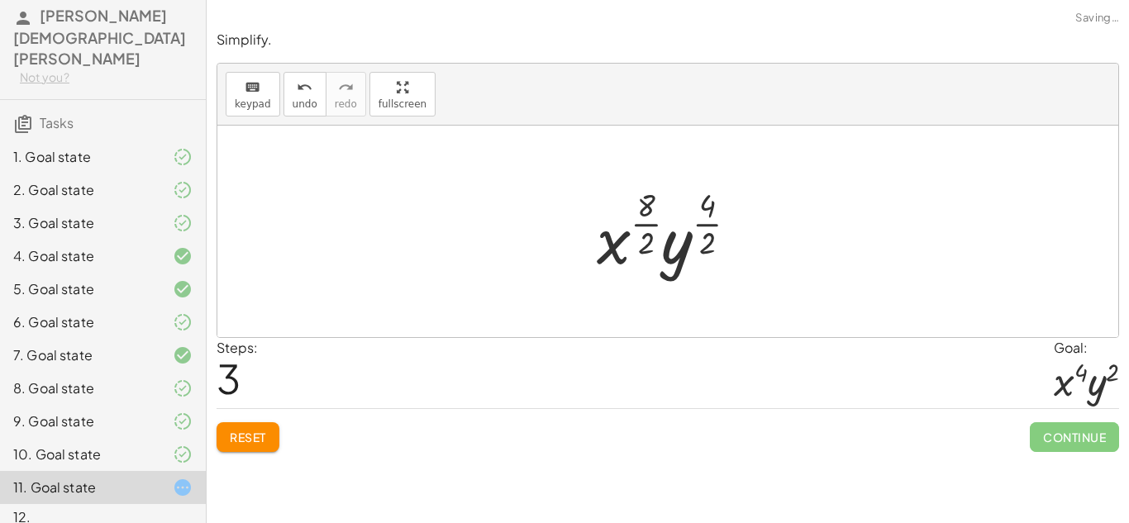
click at [709, 229] on div at bounding box center [674, 232] width 170 height 98
click at [662, 206] on div at bounding box center [674, 232] width 163 height 98
click at [655, 207] on div at bounding box center [674, 232] width 163 height 98
click at [651, 216] on div at bounding box center [674, 232] width 163 height 98
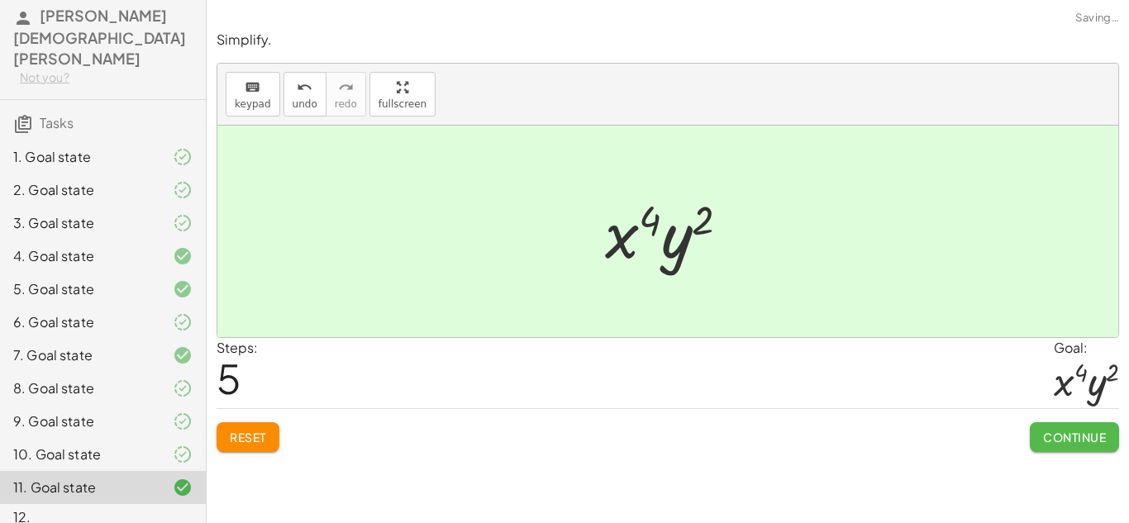
click at [1049, 445] on button "Continue" at bounding box center [1074, 437] width 89 height 30
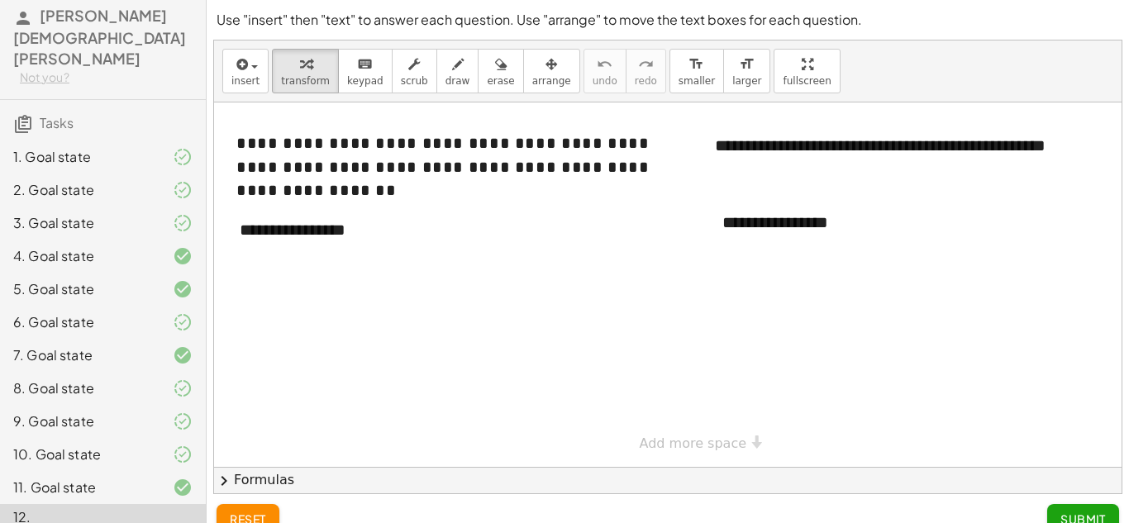
click at [298, 260] on div at bounding box center [688, 285] width 948 height 365
click at [289, 238] on div "**********" at bounding box center [347, 230] width 248 height 57
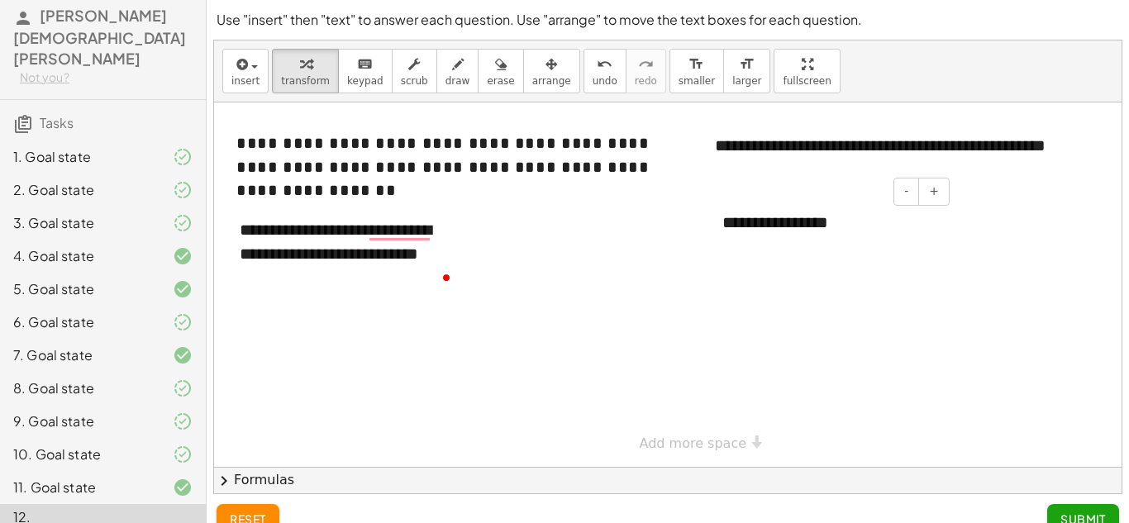
click at [751, 217] on div "**********" at bounding box center [830, 222] width 248 height 57
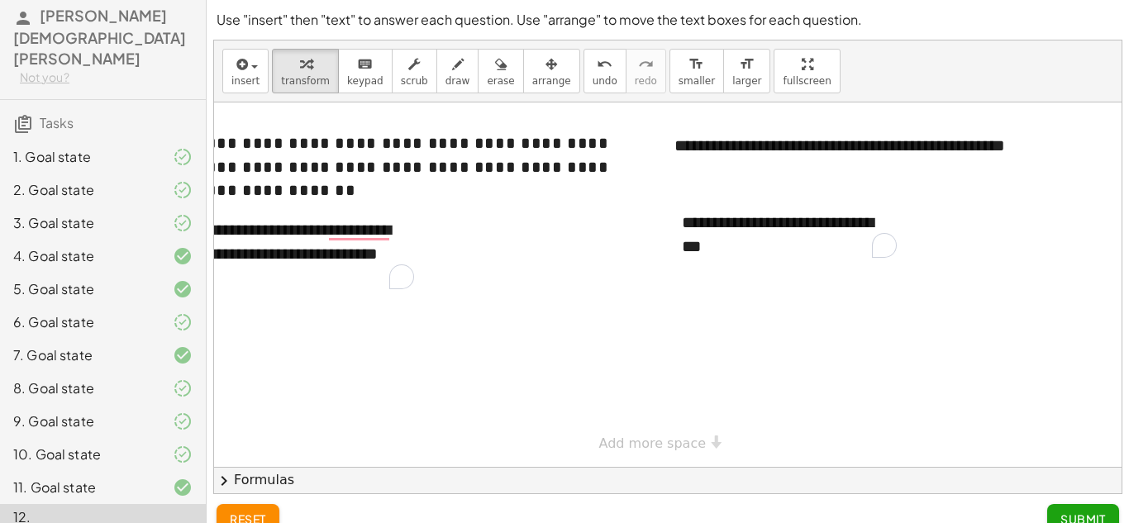
scroll to position [24, 0]
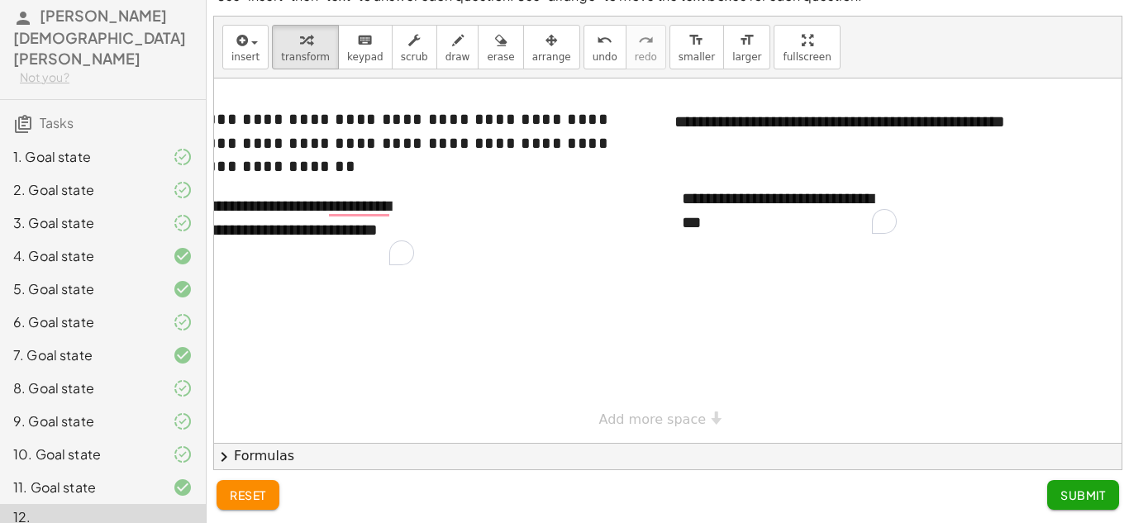
click at [1076, 481] on button "Submit" at bounding box center [1083, 495] width 72 height 30
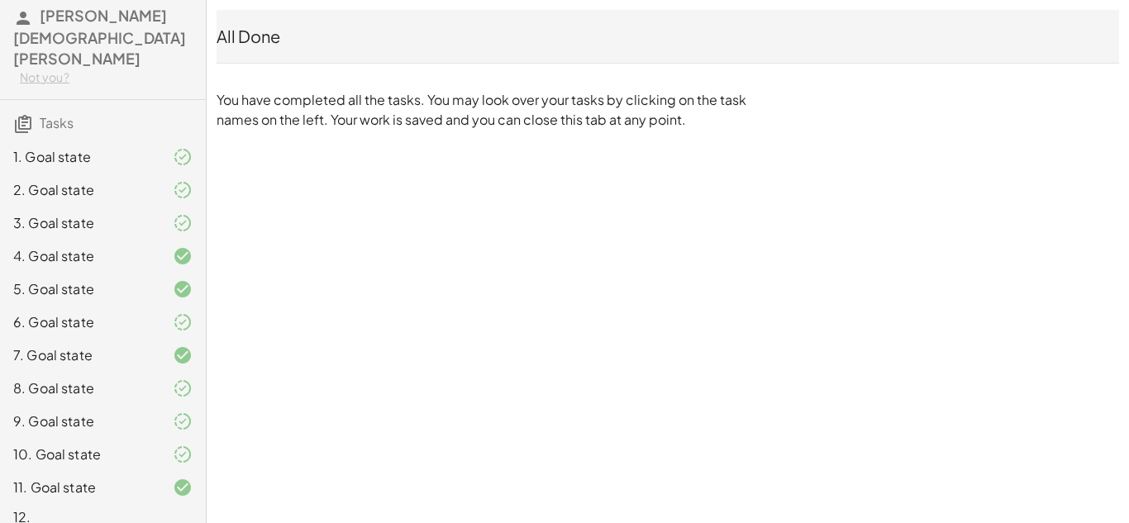
scroll to position [0, 0]
